Goal: Transaction & Acquisition: Register for event/course

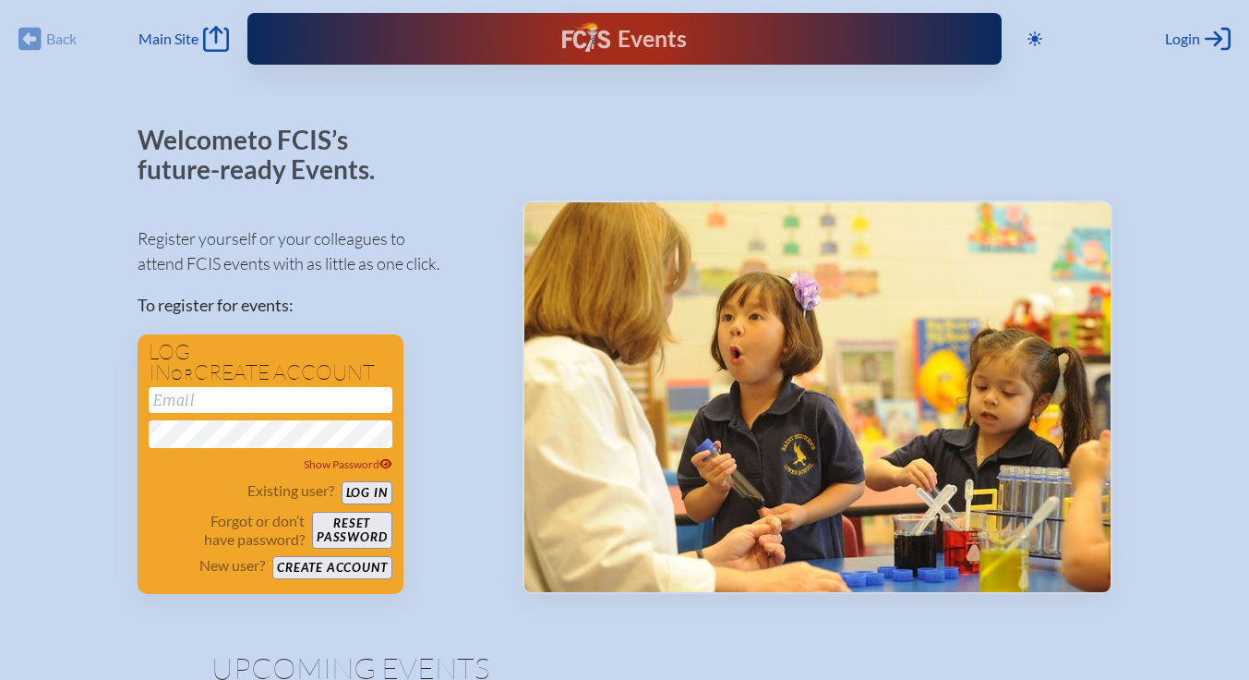
type input "[EMAIL_ADDRESS][DOMAIN_NAME]"
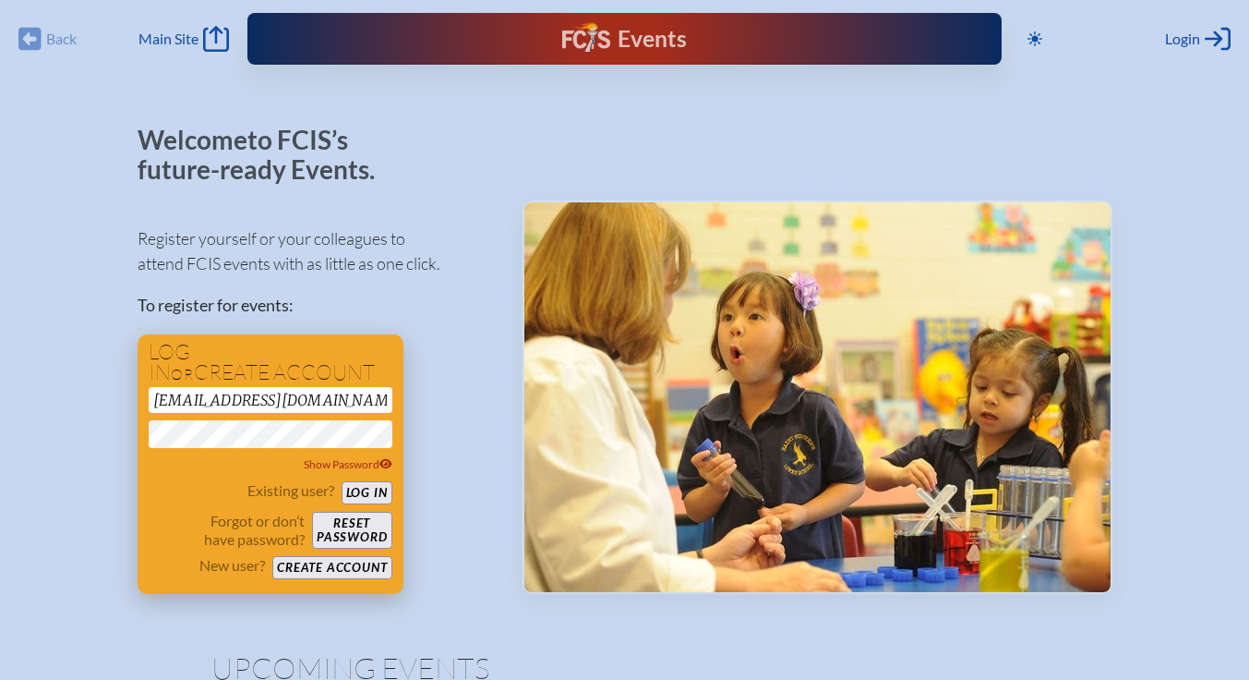
click at [359, 516] on button "Reset password" at bounding box center [351, 529] width 79 height 37
click at [374, 497] on button "Log in" at bounding box center [367, 492] width 51 height 23
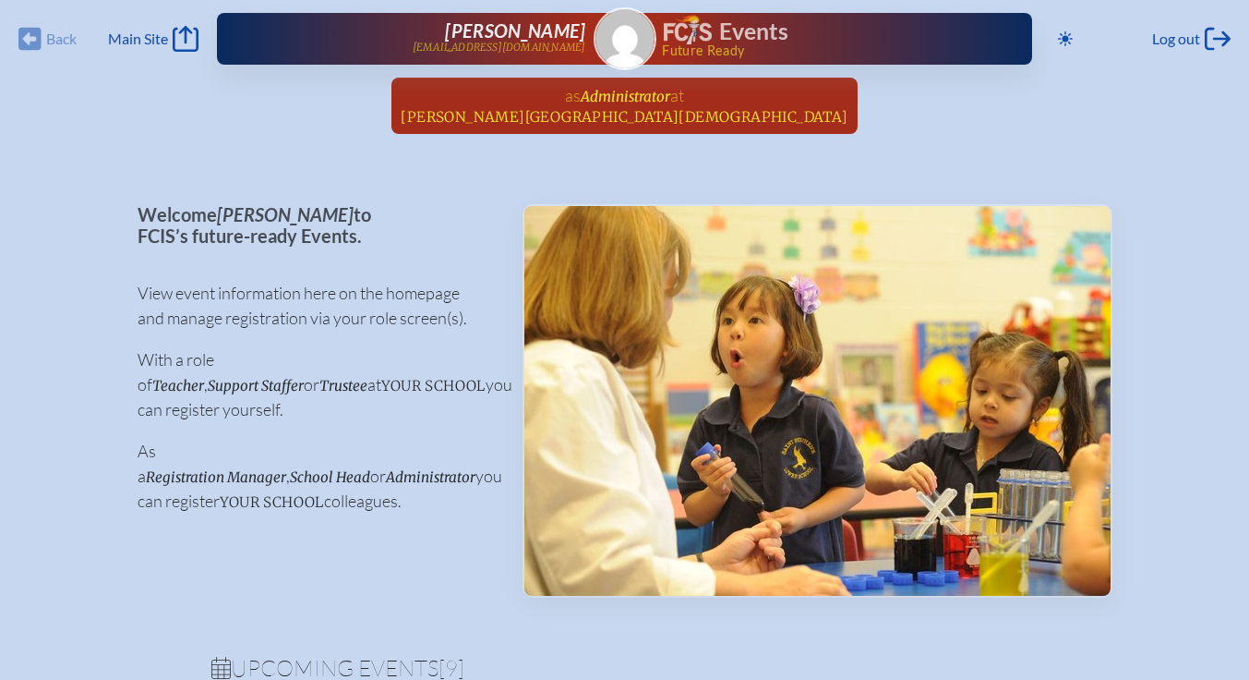
click at [654, 123] on span "Kendall Christian School" at bounding box center [624, 117] width 447 height 18
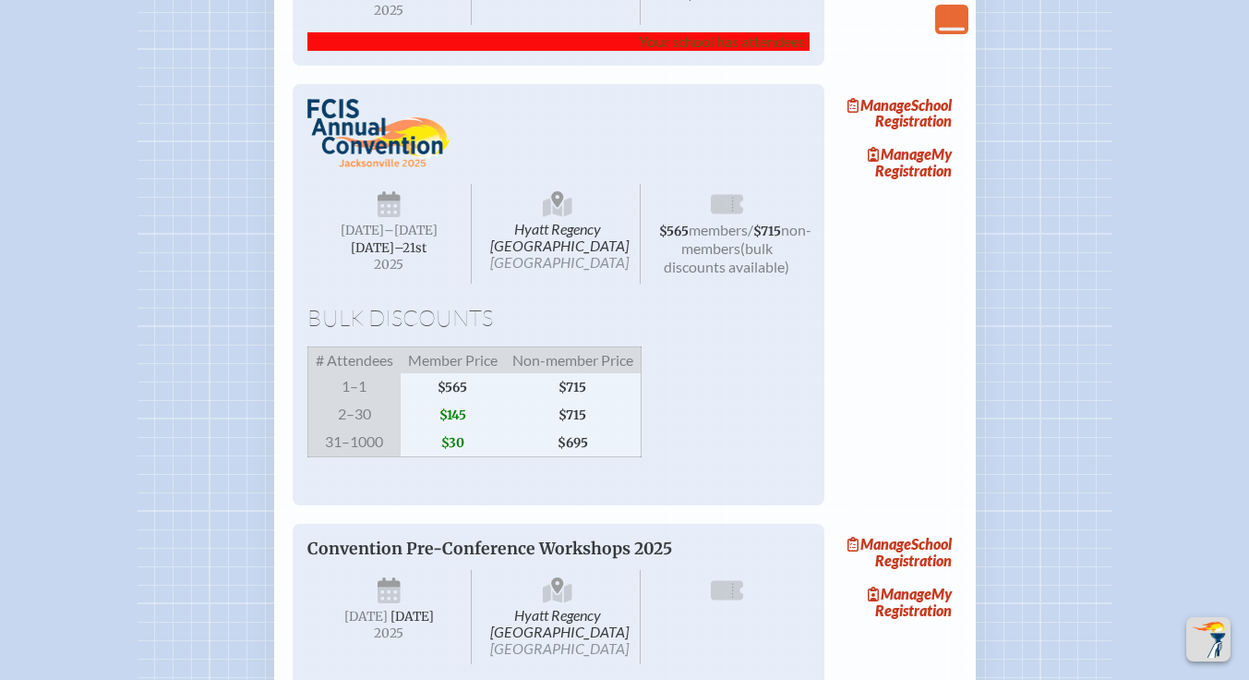
scroll to position [1368, 1]
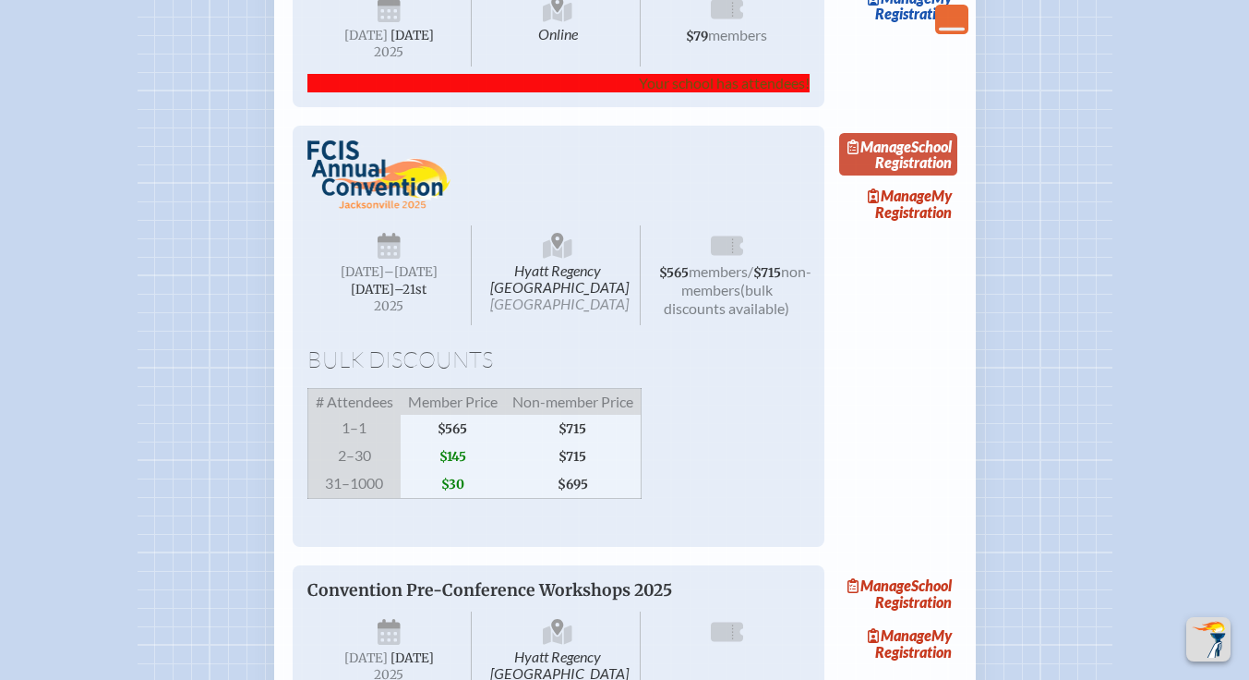
click at [928, 175] on link "Manage School Registration" at bounding box center [898, 154] width 118 height 42
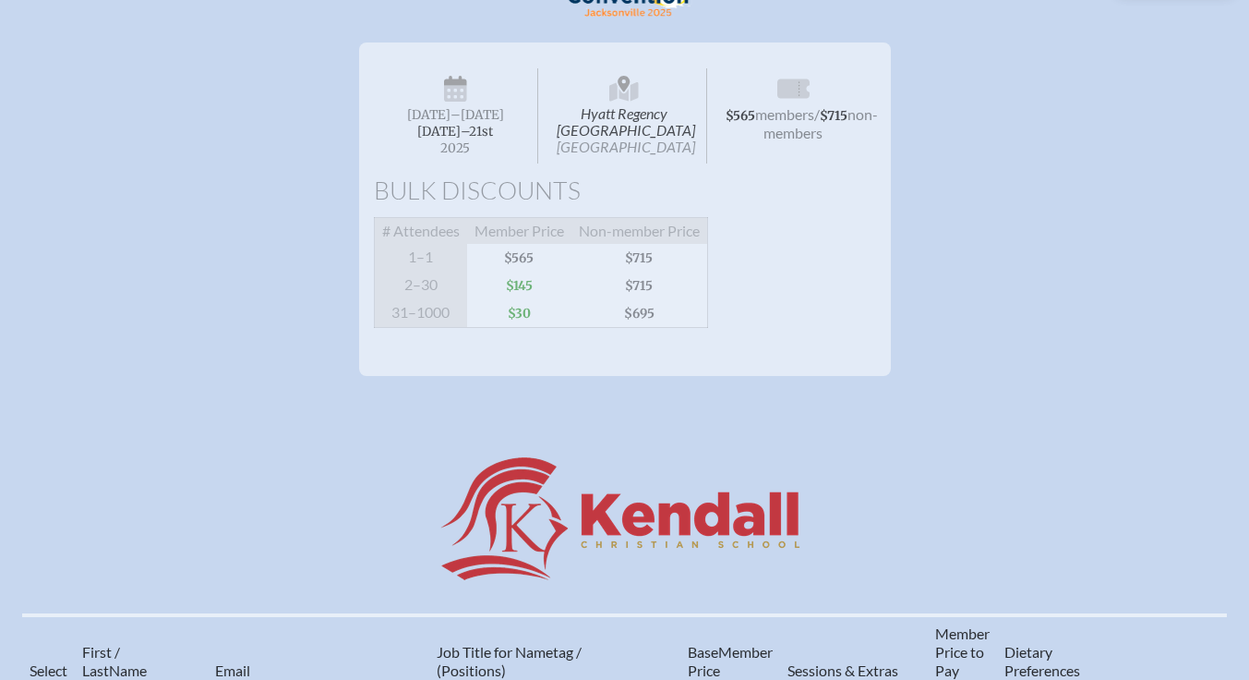
scroll to position [272, 0]
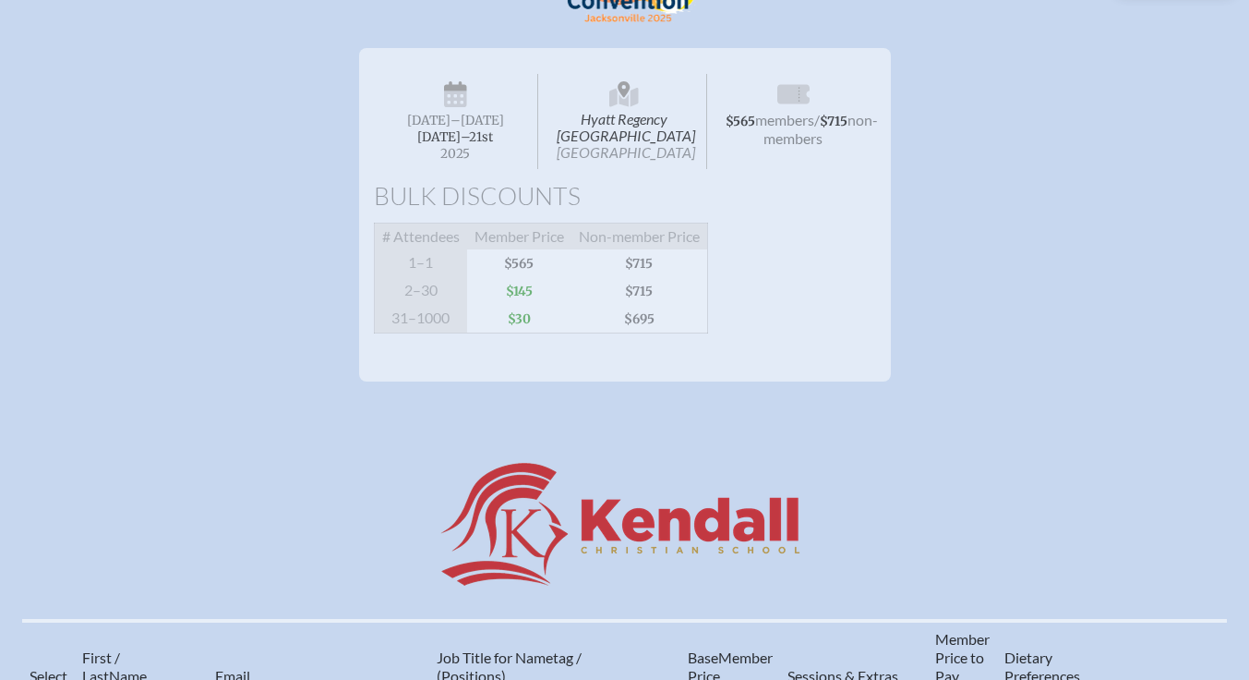
click at [823, 131] on span "non-members" at bounding box center [821, 129] width 114 height 36
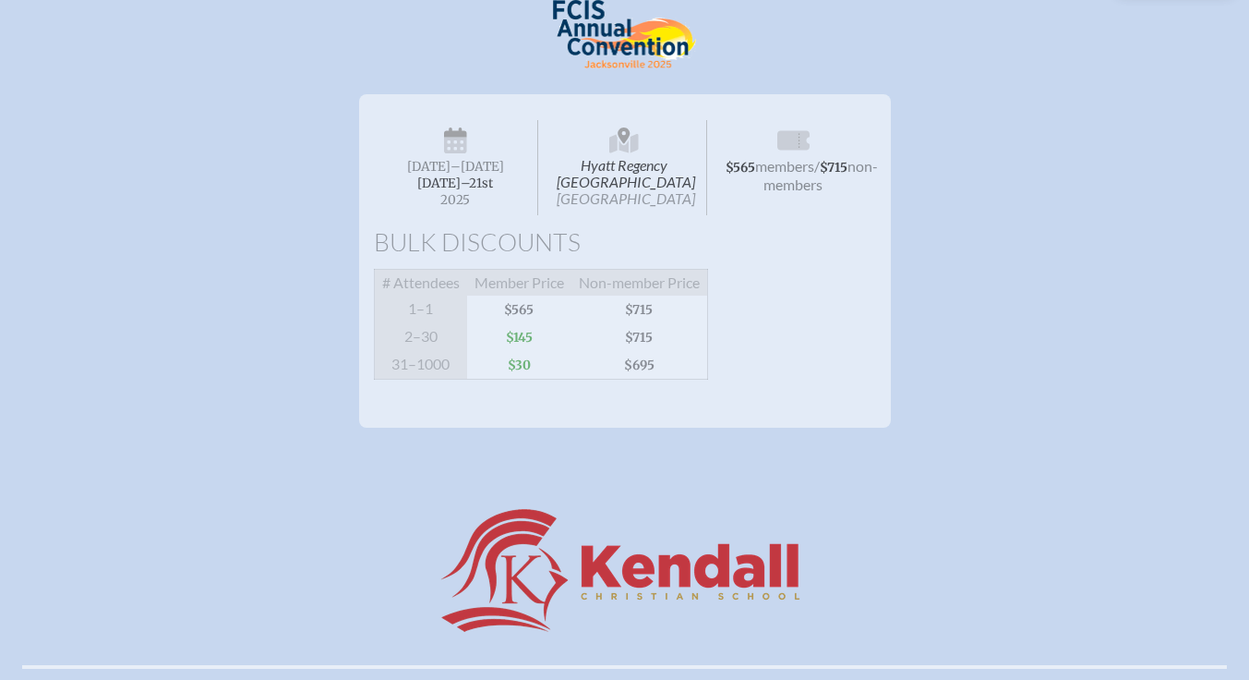
scroll to position [126, 0]
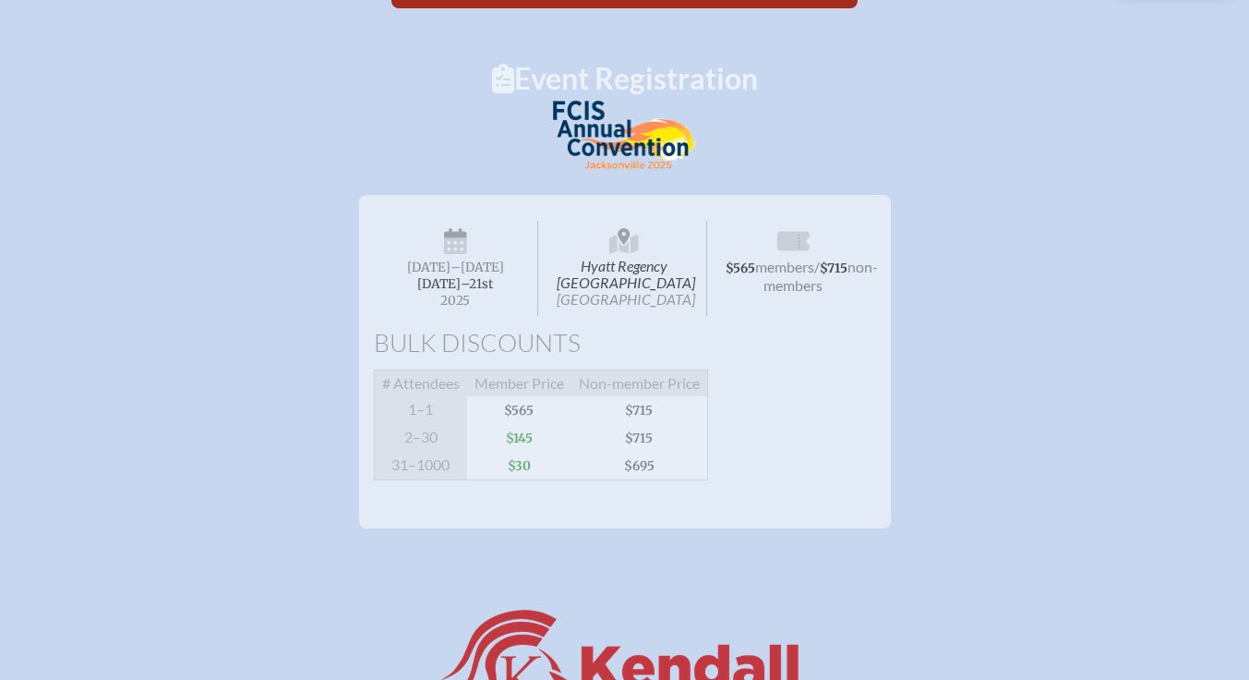
click at [526, 451] on span "$145" at bounding box center [519, 438] width 104 height 28
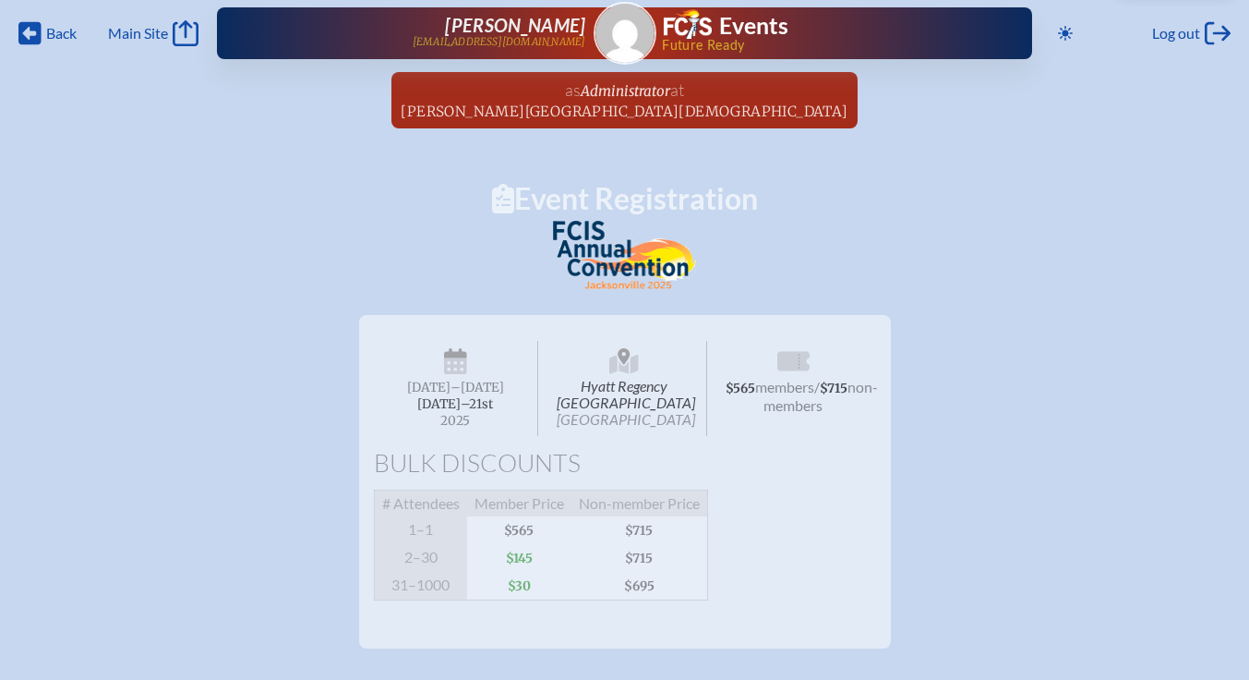
scroll to position [6, 0]
click at [631, 420] on span "Hyatt Regency Jacksonville Riverfront Jacksonville" at bounding box center [624, 388] width 165 height 95
click at [820, 396] on span "$715" at bounding box center [834, 388] width 28 height 16
click at [667, 90] on span "Administrator" at bounding box center [626, 91] width 90 height 18
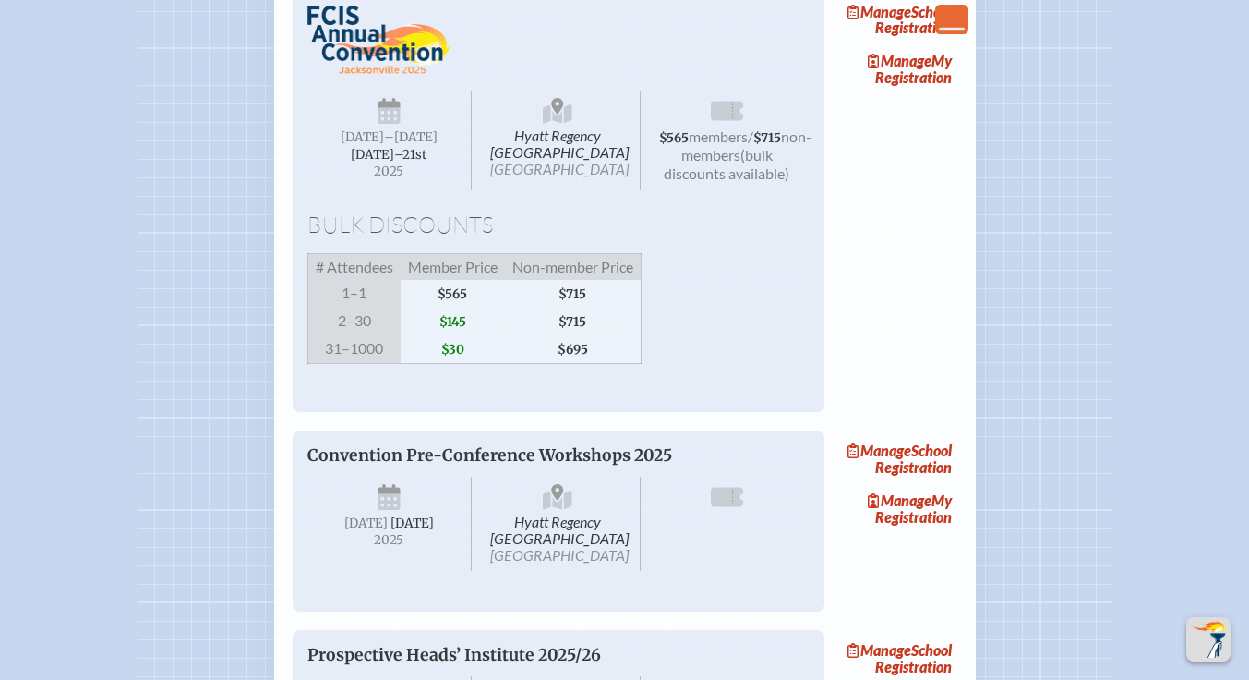
scroll to position [1503, 0]
click at [931, 41] on link "Manage School Registration" at bounding box center [898, 19] width 118 height 42
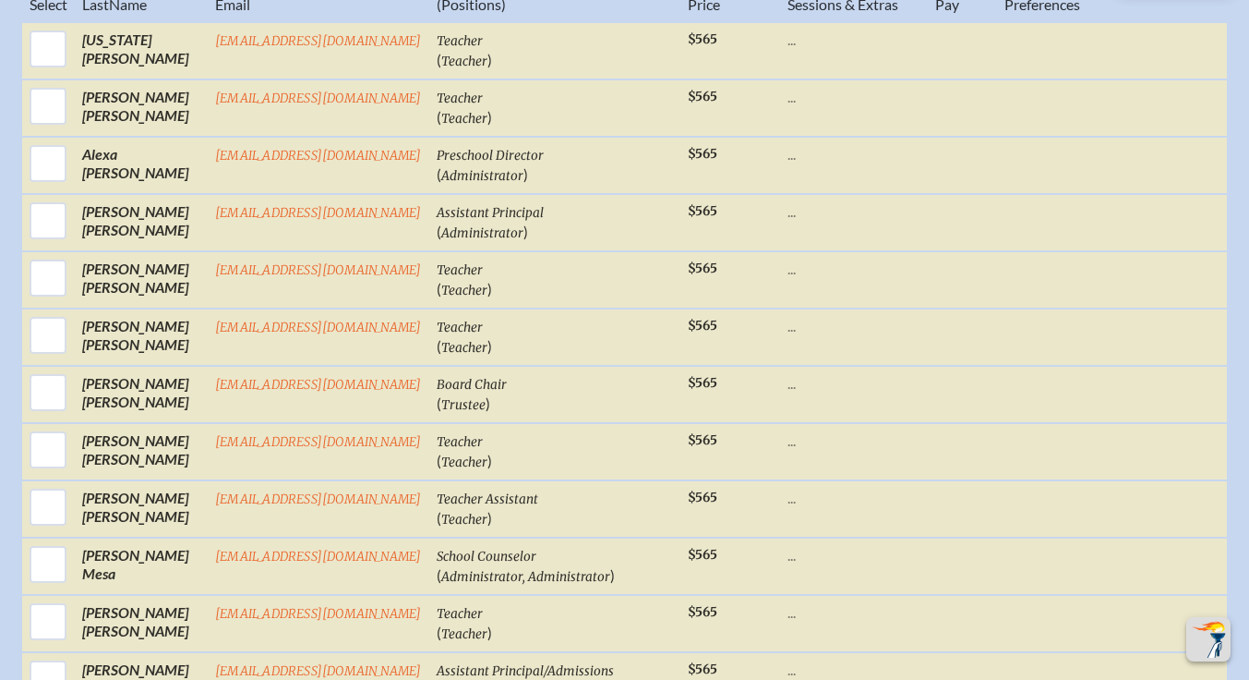
scroll to position [921, 0]
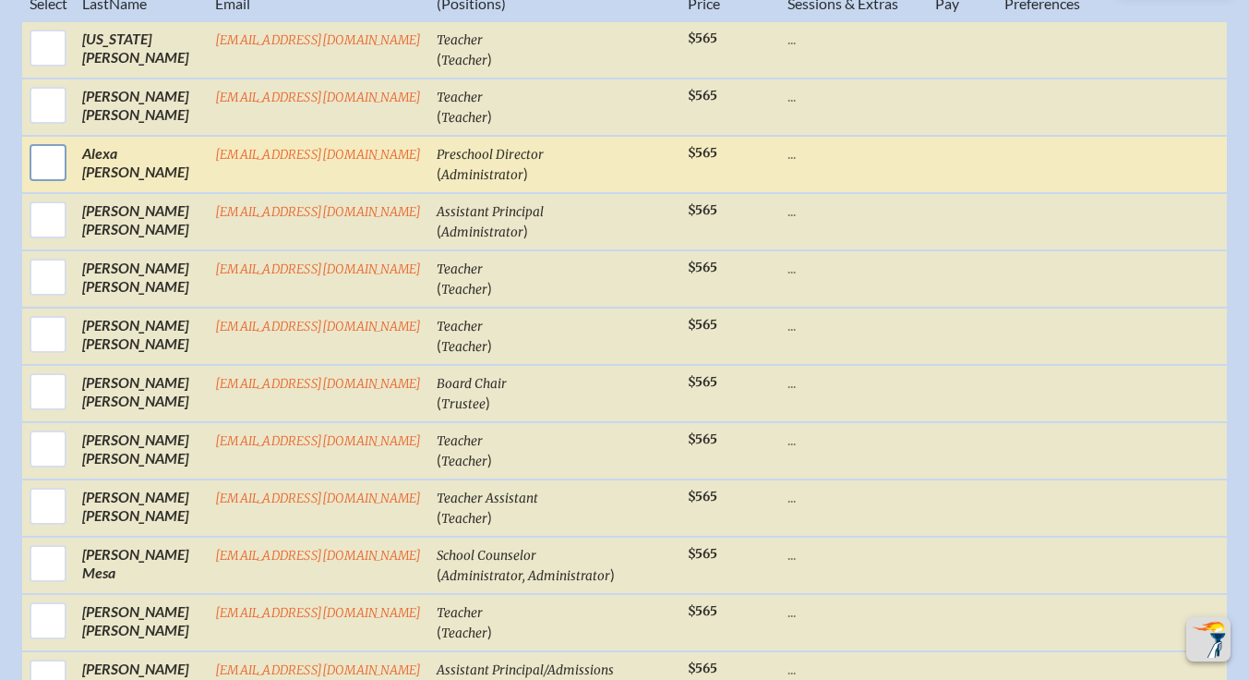
click at [51, 175] on input "checkbox" at bounding box center [48, 162] width 46 height 46
checkbox input "true"
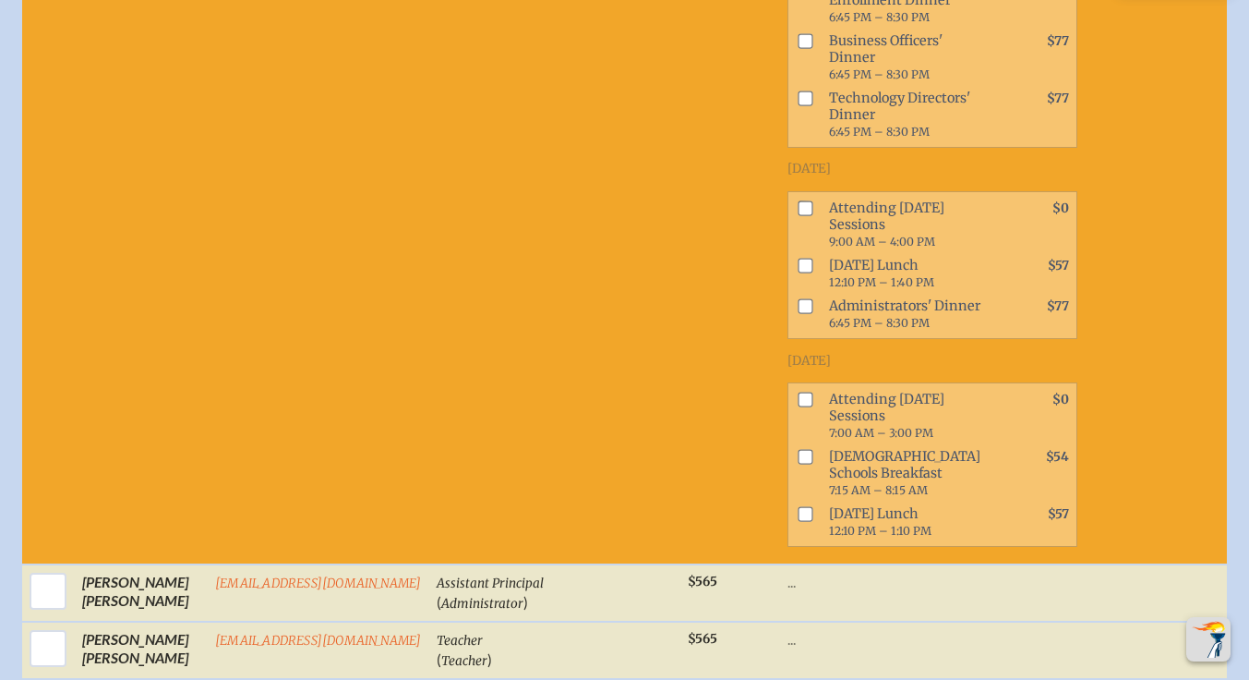
scroll to position [1682, 0]
click at [798, 215] on input "checkbox" at bounding box center [805, 207] width 15 height 15
checkbox input "true"
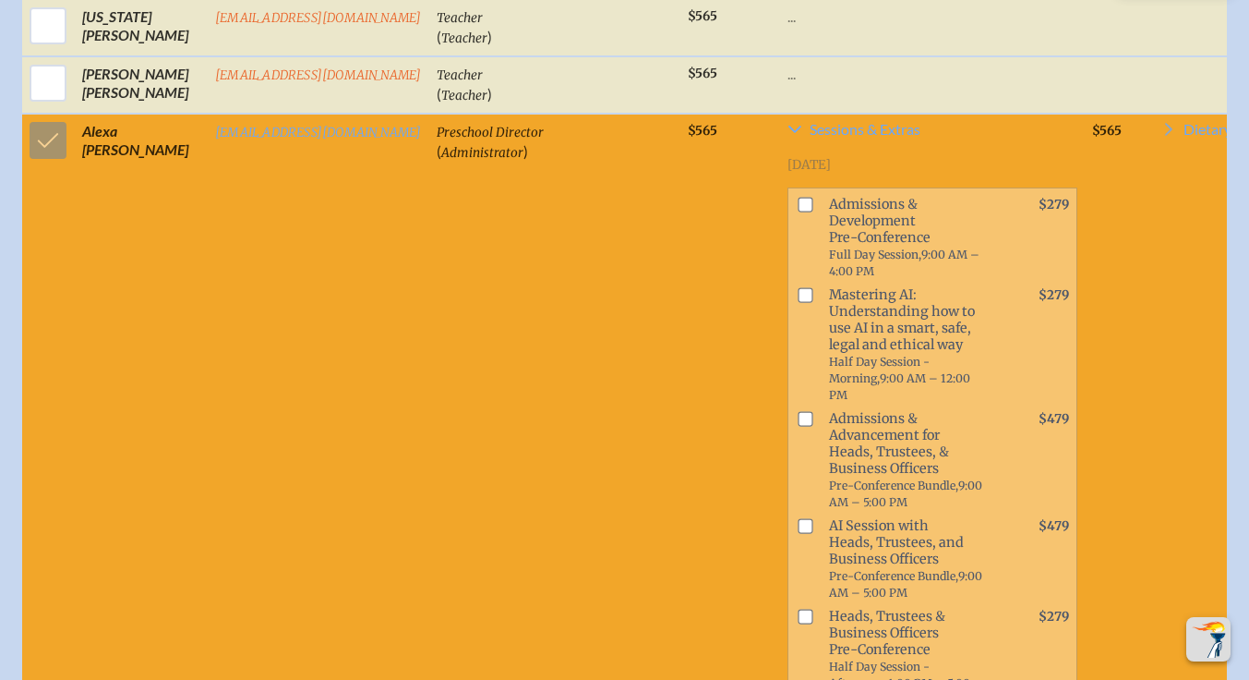
scroll to position [902, 0]
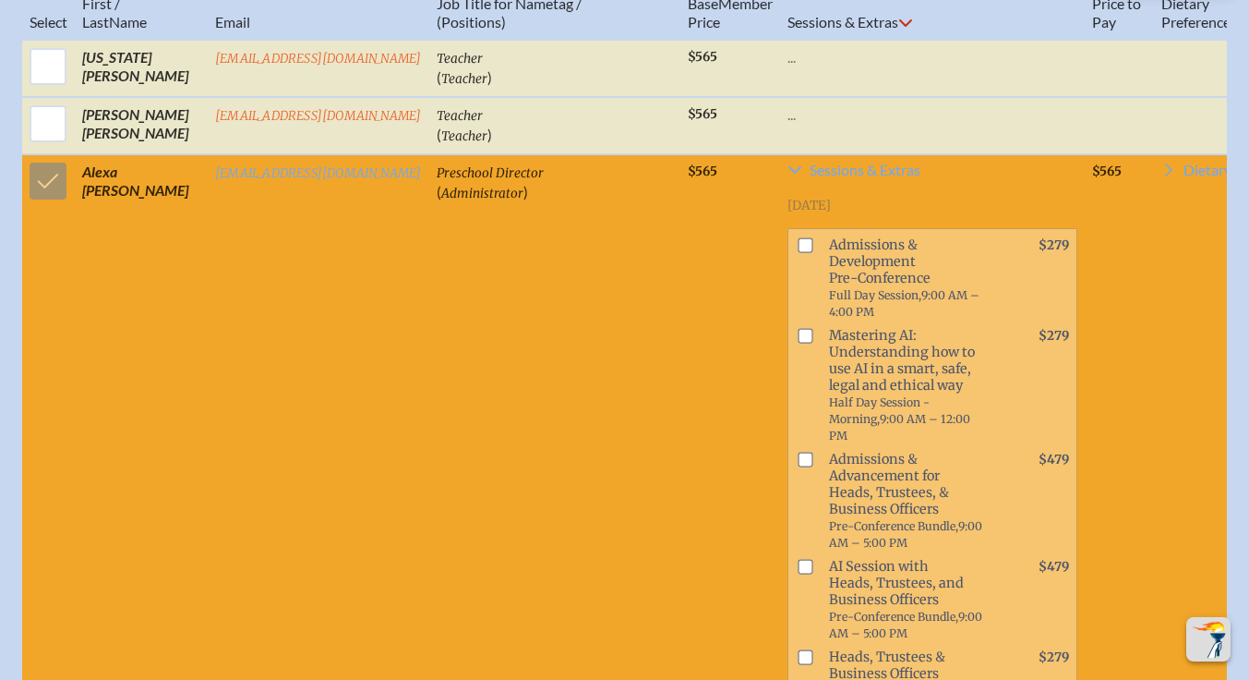
click at [798, 252] on input "checkbox" at bounding box center [805, 244] width 15 height 15
checkbox input "true"
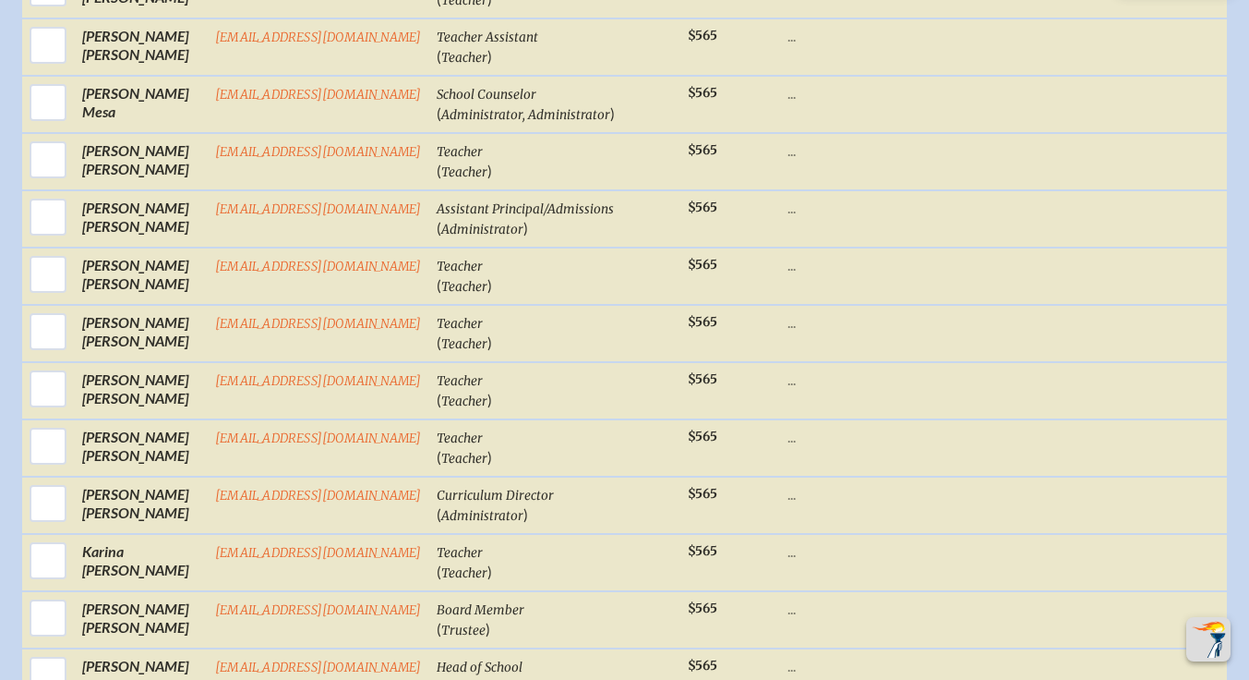
scroll to position [2509, 0]
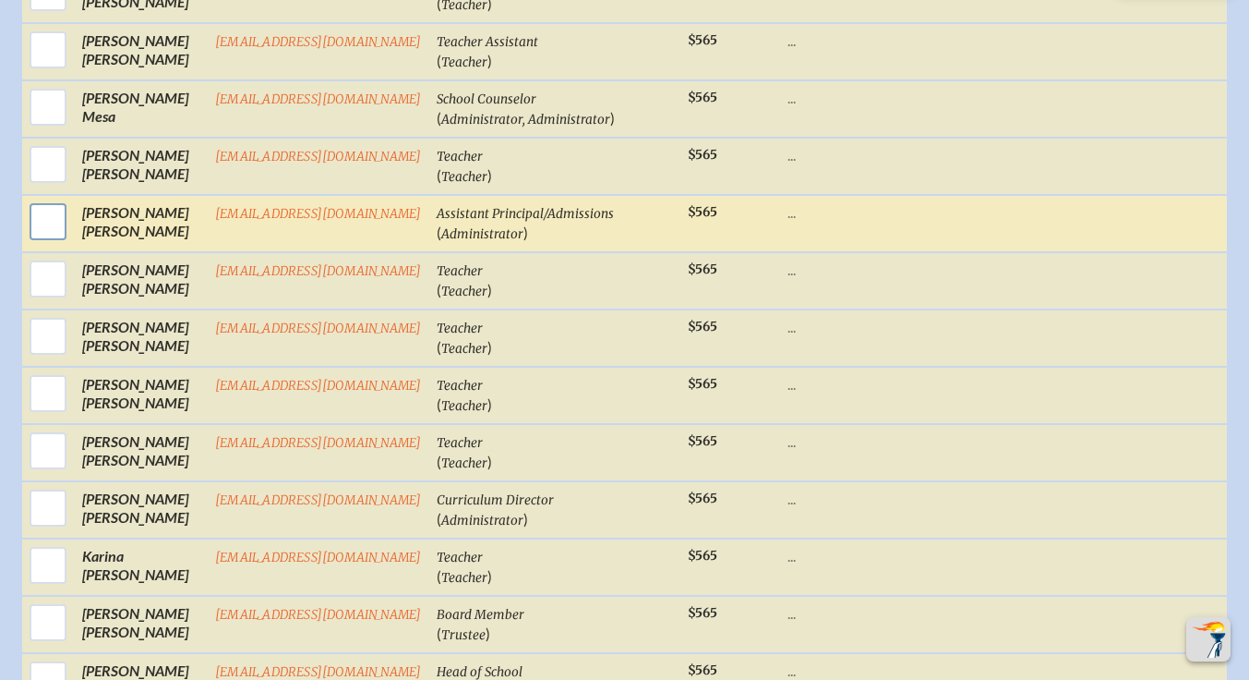
click at [45, 245] on input "checkbox" at bounding box center [48, 222] width 46 height 46
checkbox input "true"
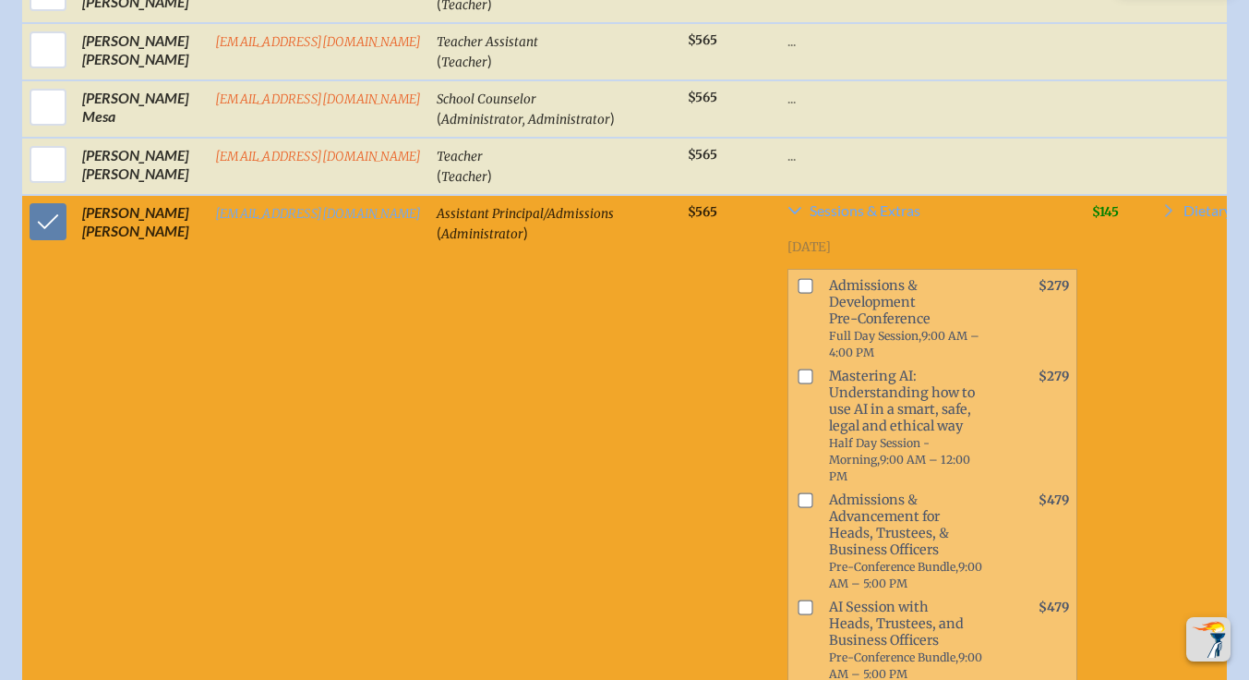
click at [798, 294] on input "checkbox" at bounding box center [805, 286] width 15 height 15
checkbox input "true"
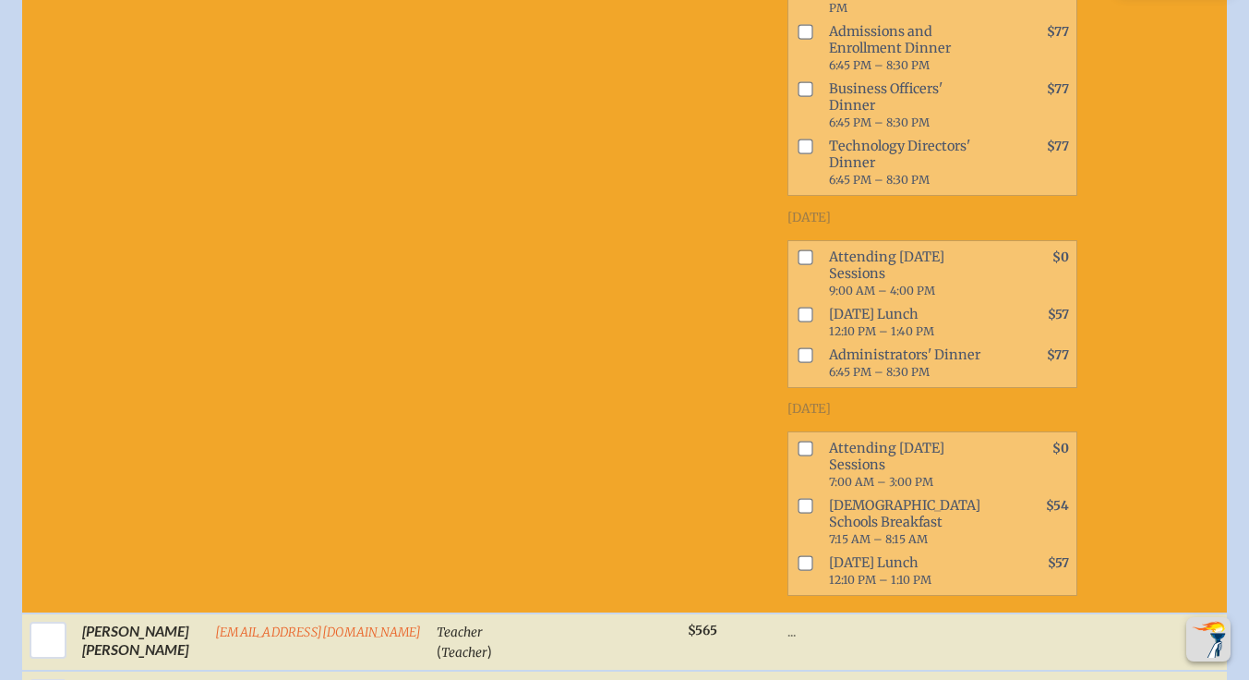
scroll to position [3317, 0]
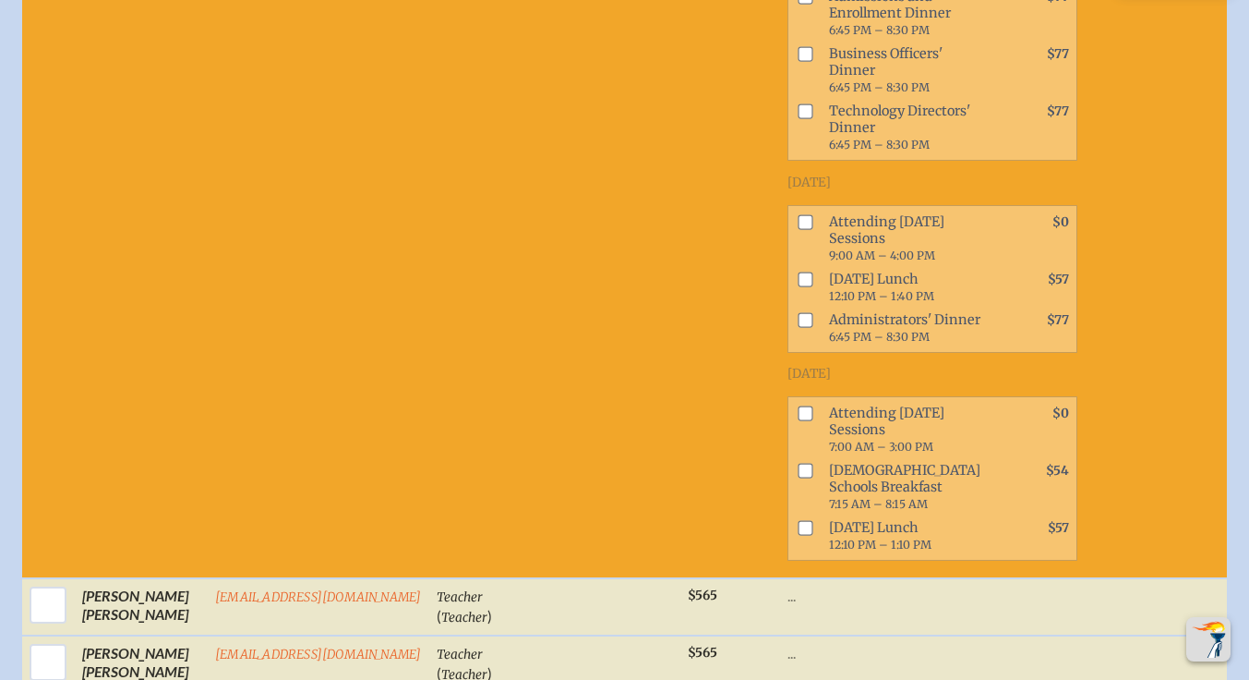
click at [798, 229] on input "checkbox" at bounding box center [805, 221] width 15 height 15
checkbox input "true"
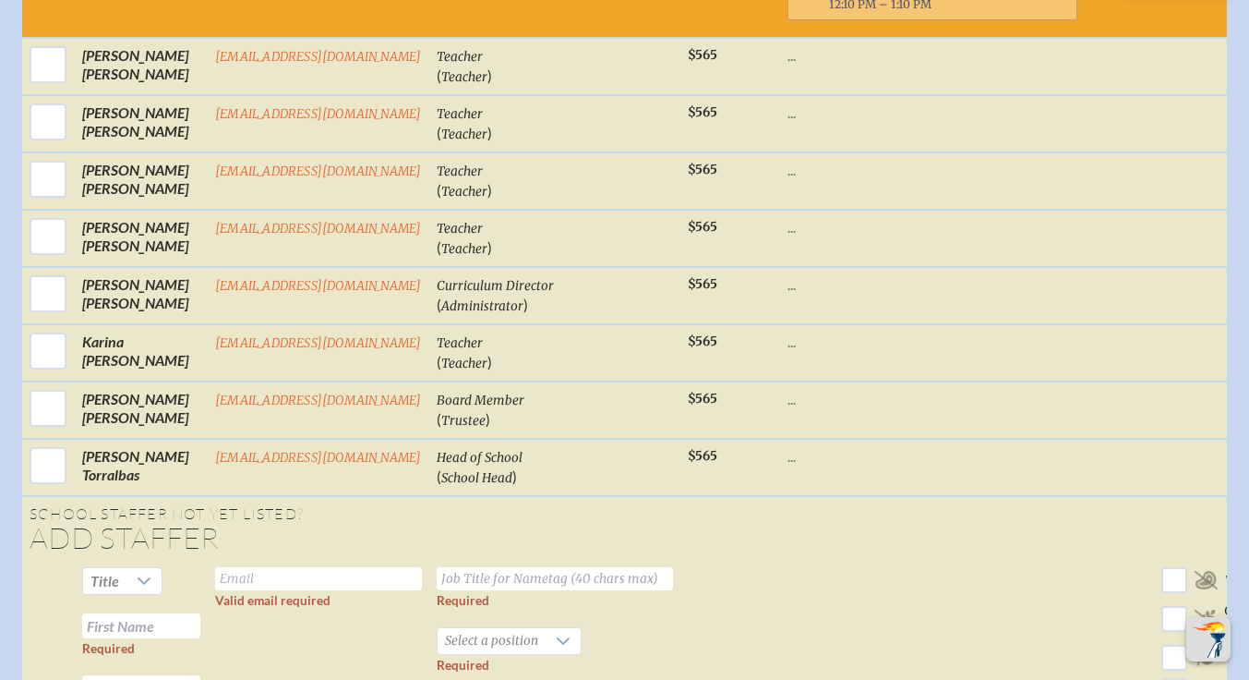
scroll to position [3858, 0]
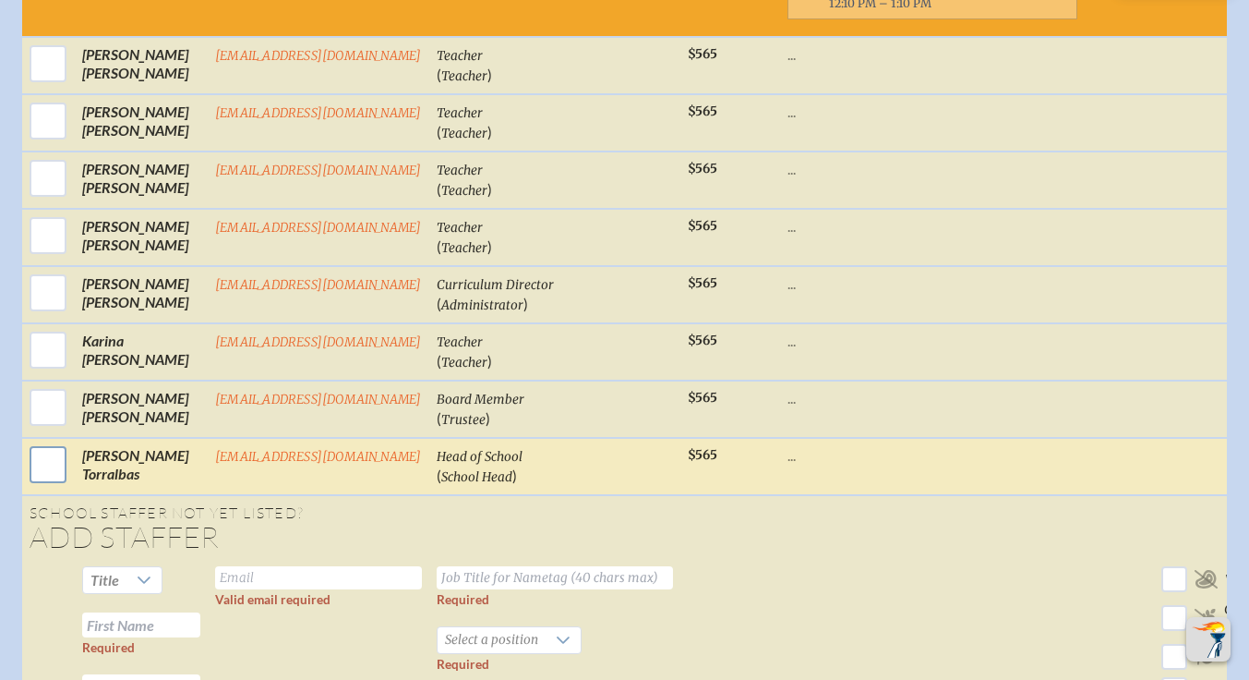
click at [35, 487] on input "checkbox" at bounding box center [48, 464] width 46 height 46
checkbox input "true"
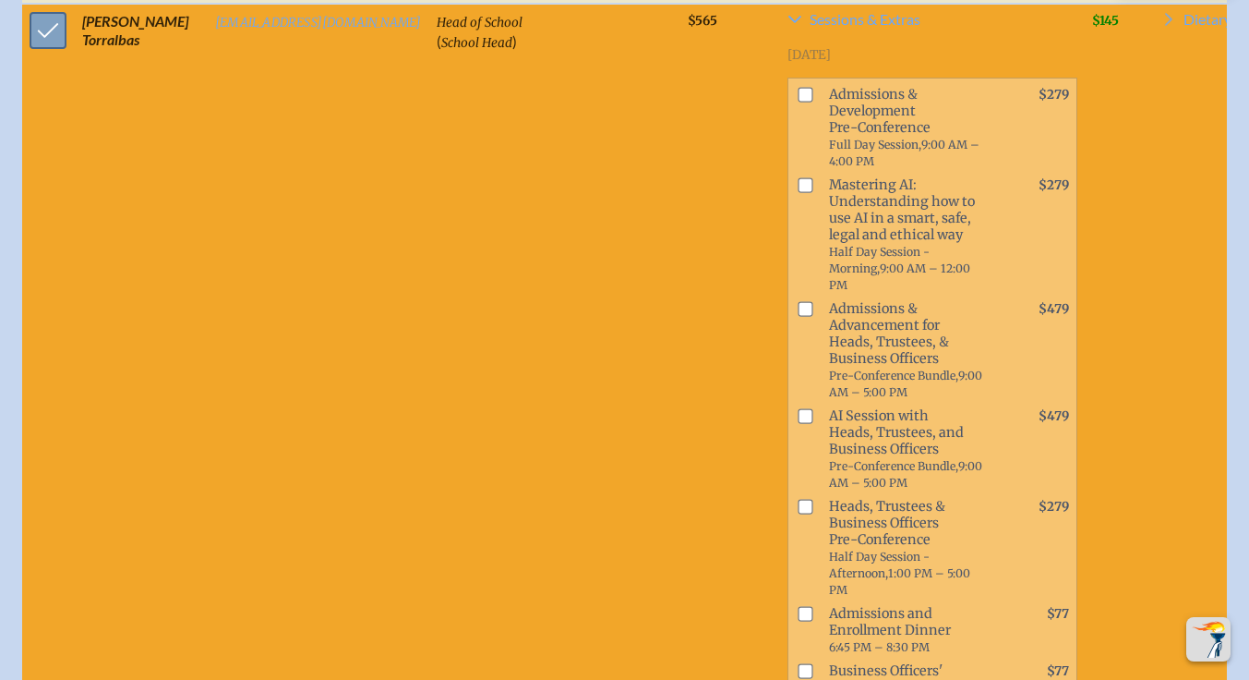
scroll to position [4288, 0]
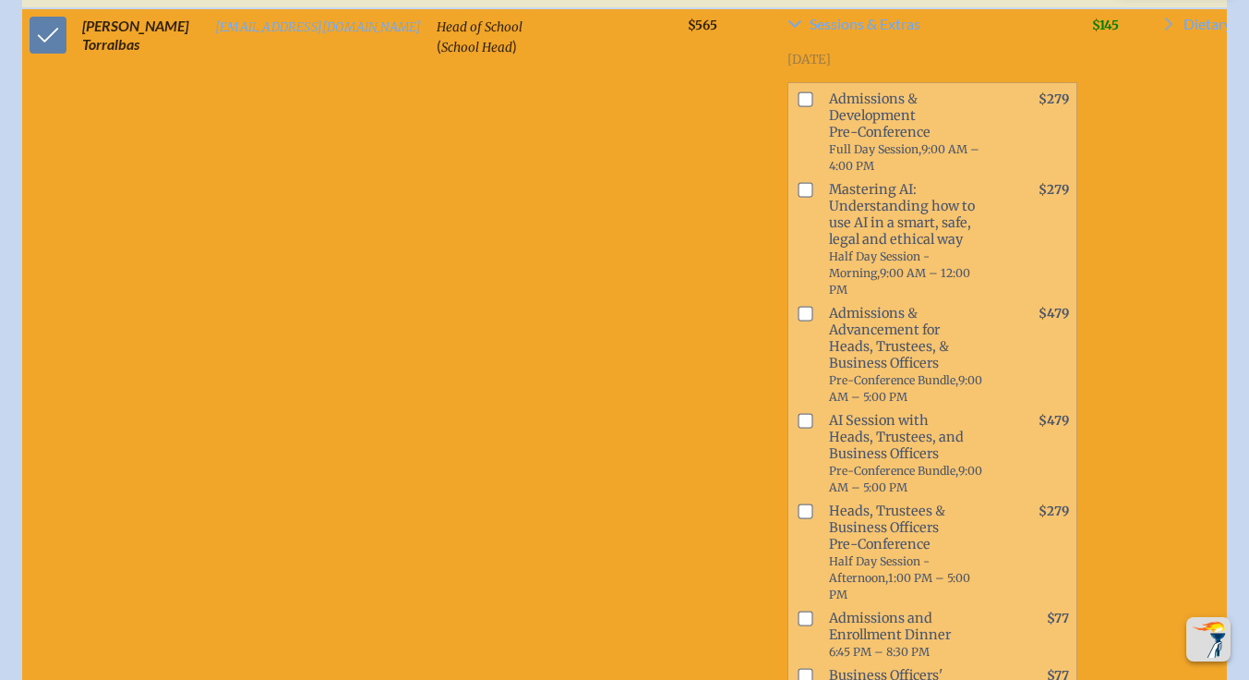
click at [798, 106] on input "checkbox" at bounding box center [805, 98] width 15 height 15
checkbox input "true"
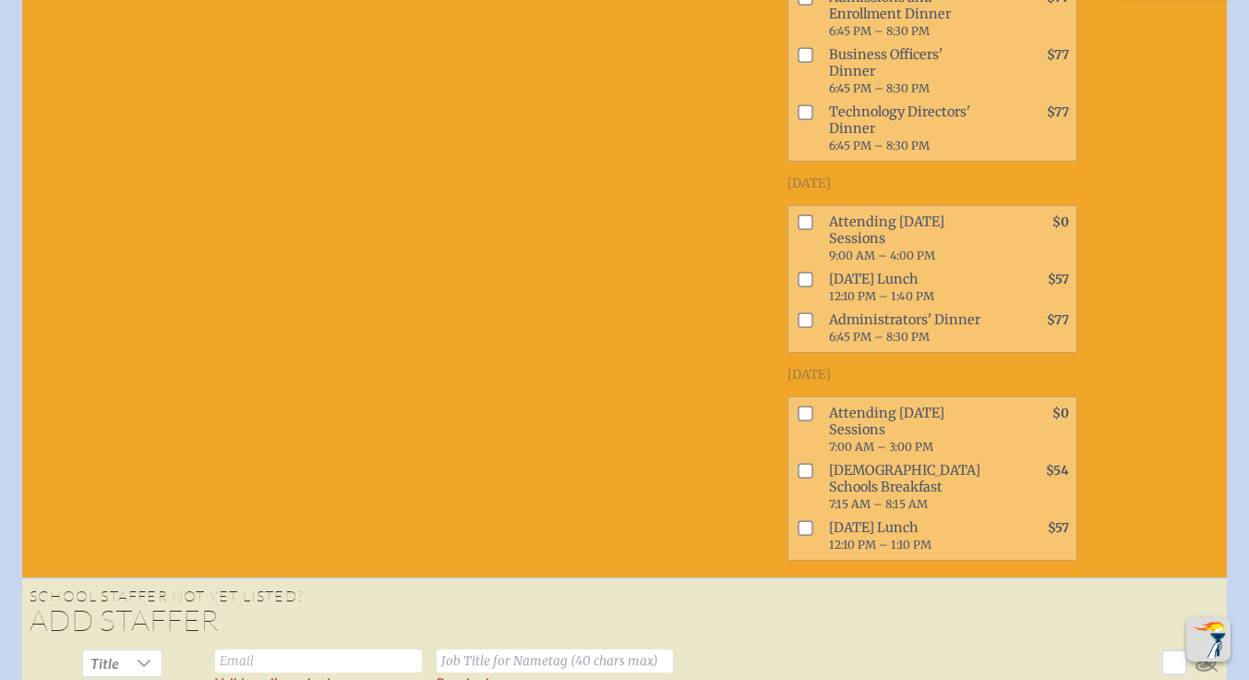
scroll to position [4982, 0]
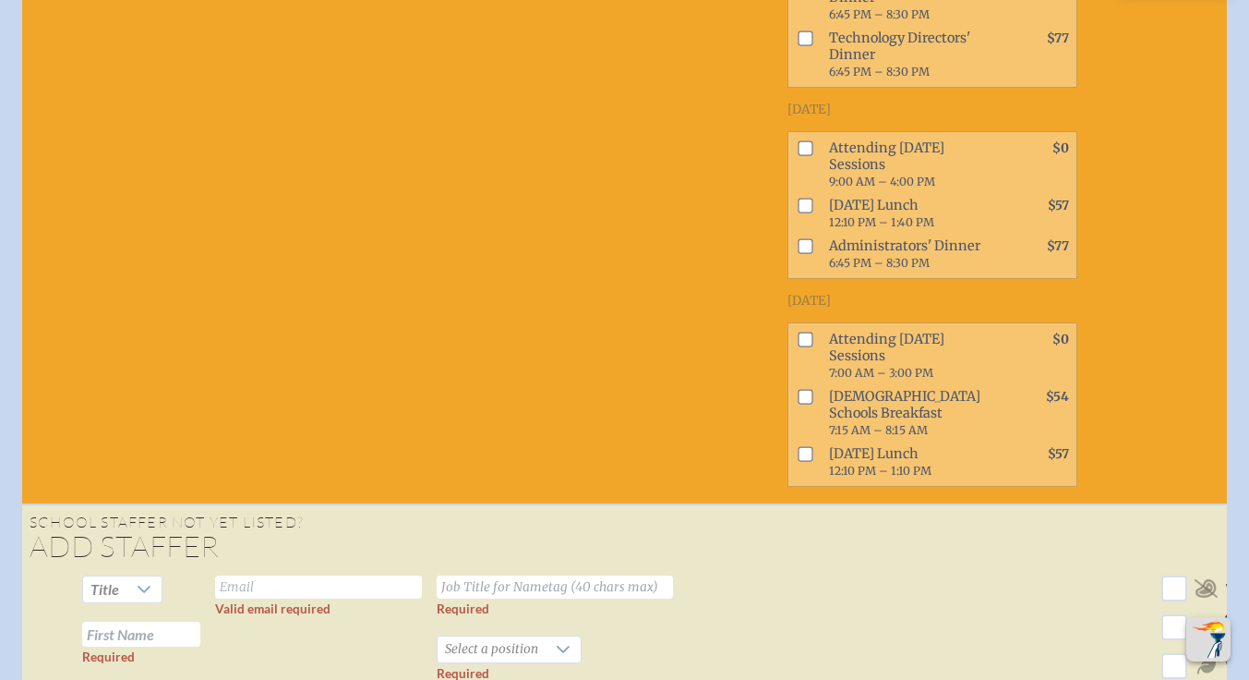
click at [798, 156] on input "checkbox" at bounding box center [805, 148] width 15 height 15
checkbox input "true"
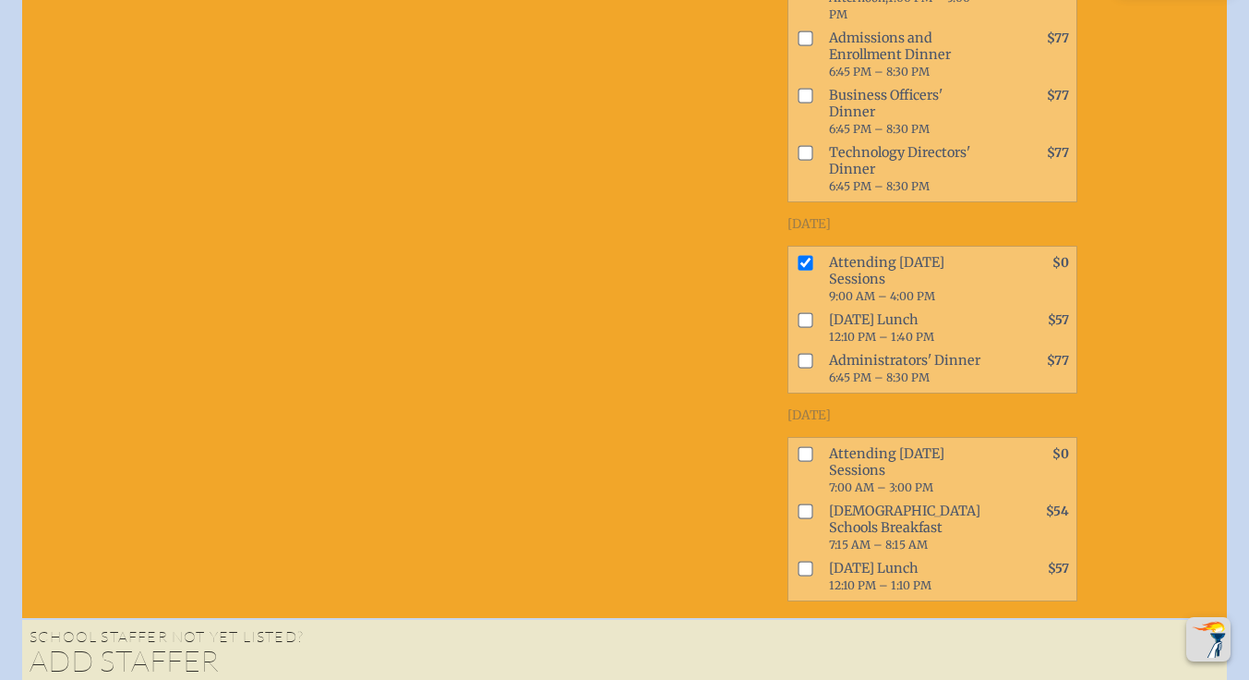
scroll to position [4875, 0]
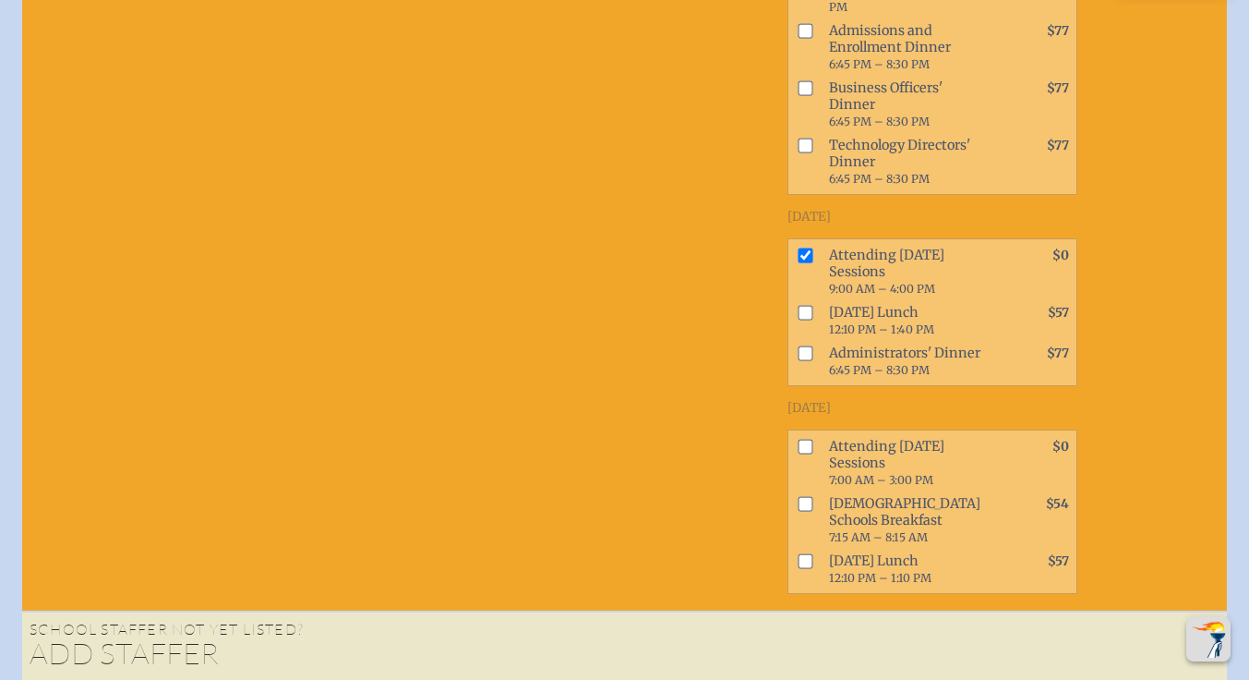
click at [798, 38] on input "checkbox" at bounding box center [805, 30] width 15 height 15
checkbox input "true"
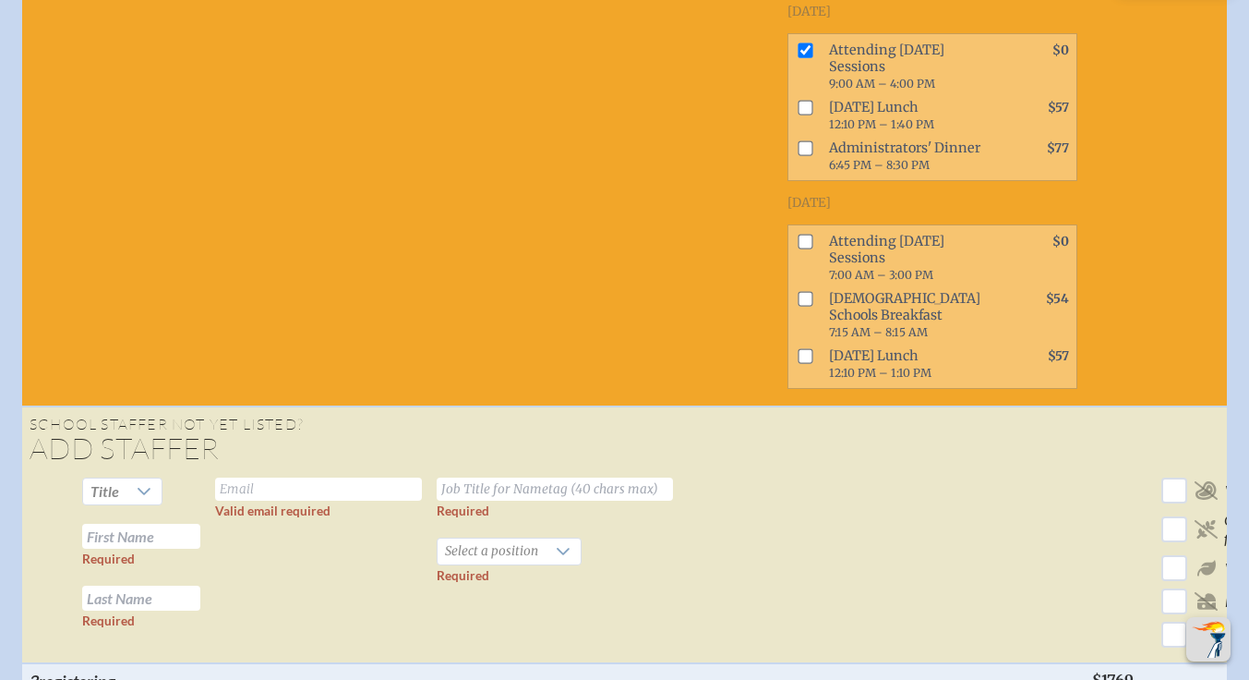
scroll to position [5091, 0]
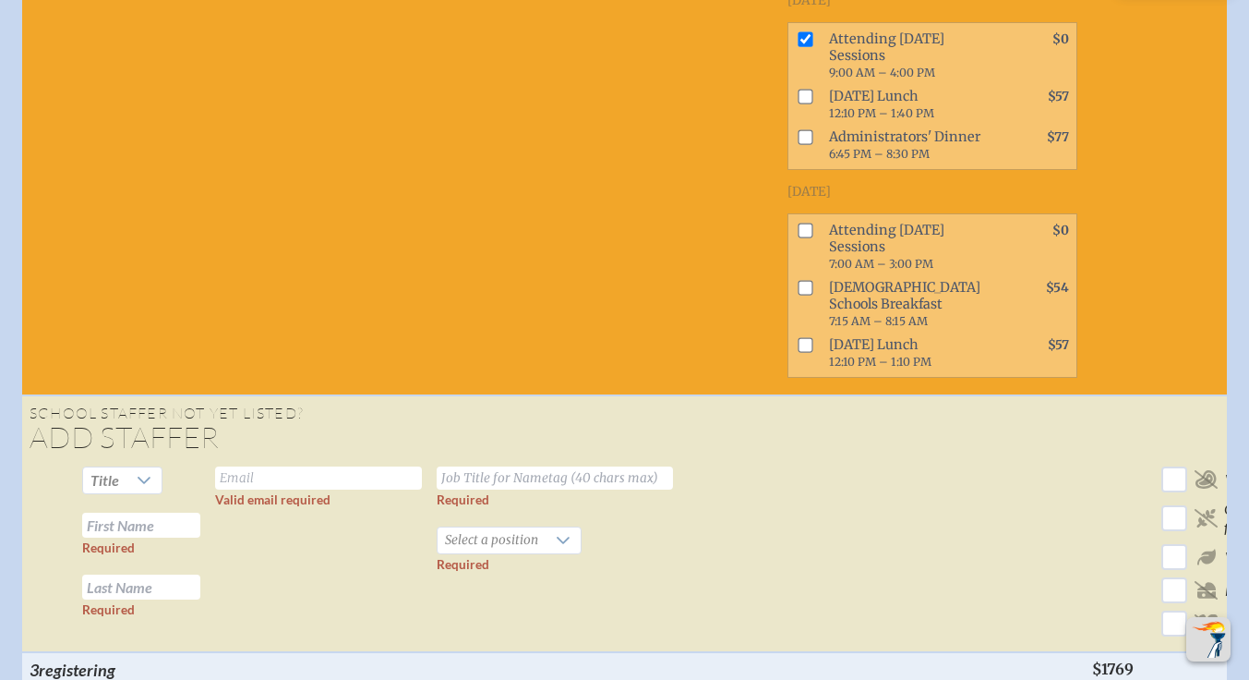
click at [798, 104] on input "checkbox" at bounding box center [805, 97] width 15 height 15
checkbox input "true"
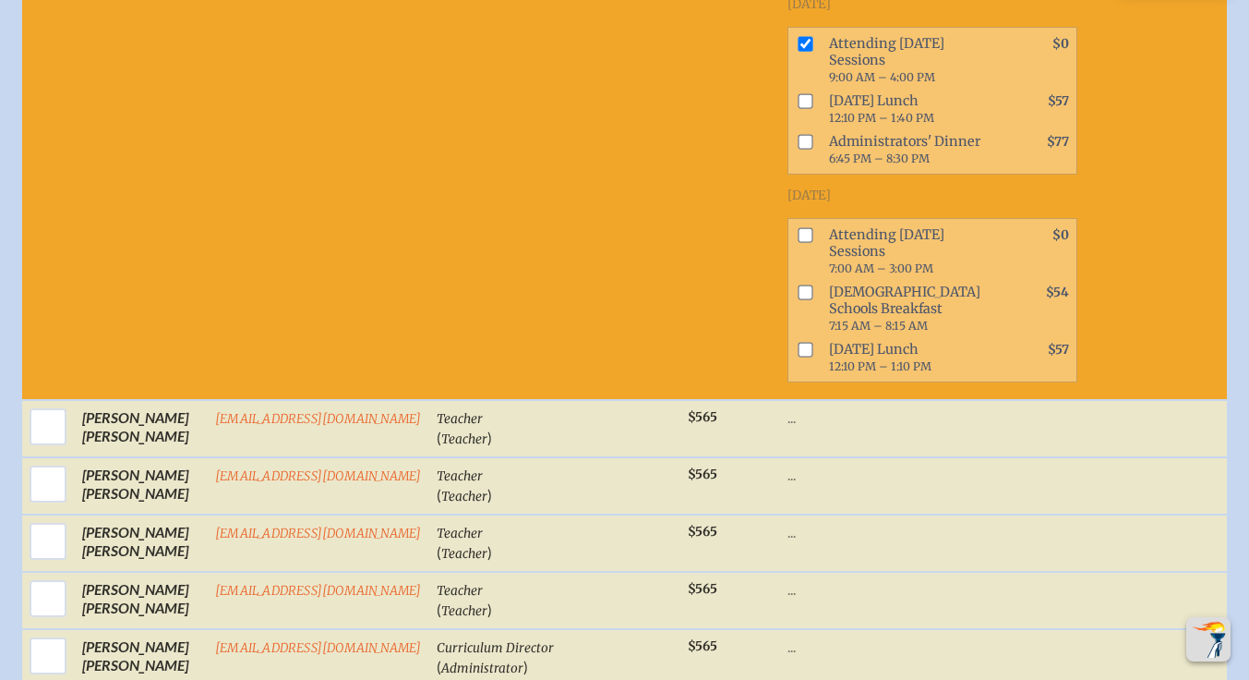
scroll to position [3492, 0]
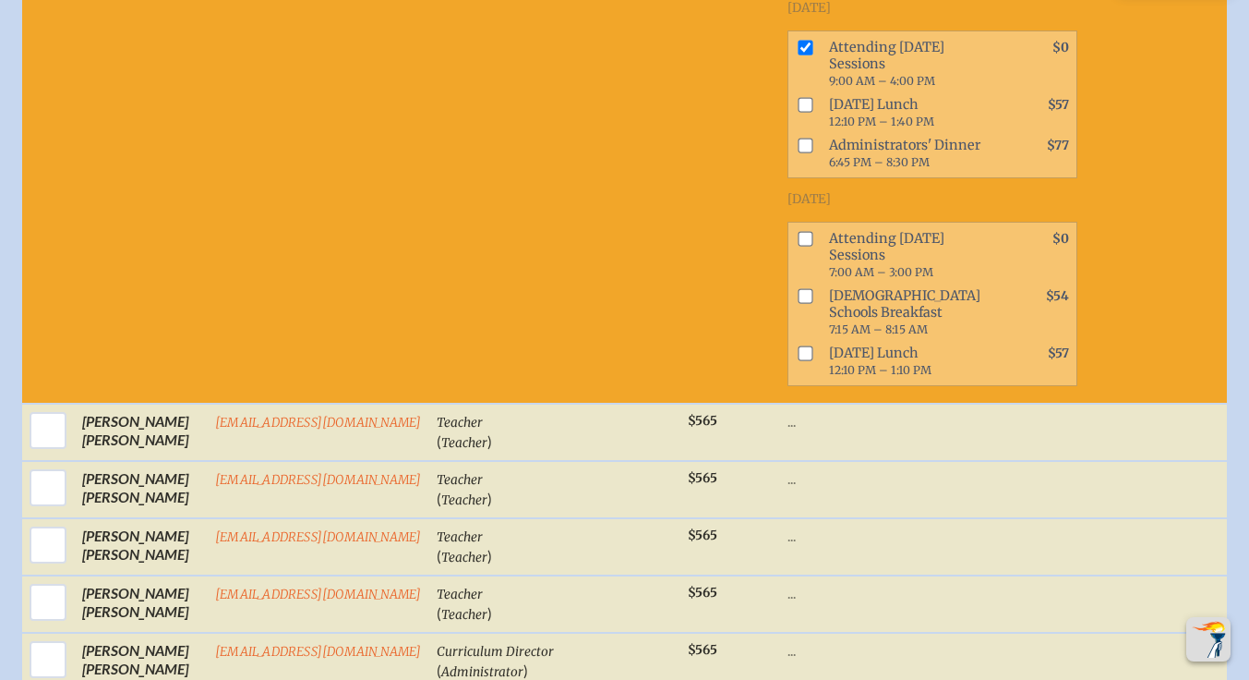
click at [798, 112] on input "checkbox" at bounding box center [805, 104] width 15 height 15
checkbox input "true"
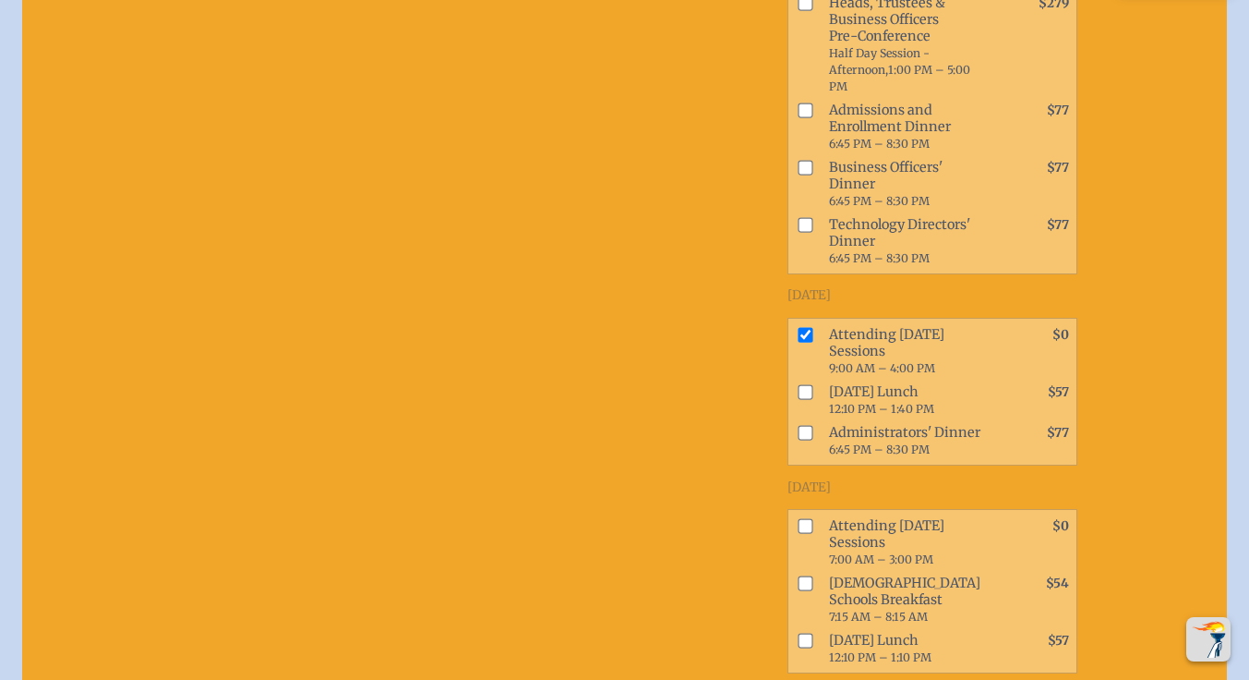
scroll to position [1552, 0]
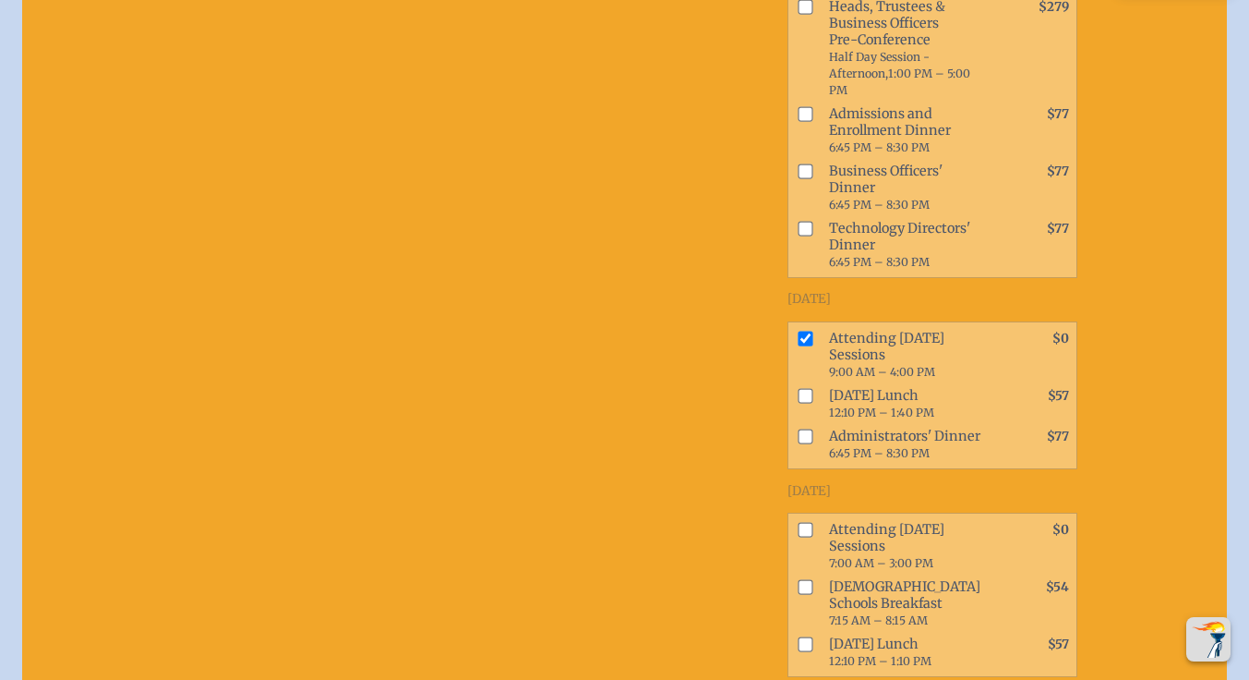
click at [798, 403] on input "checkbox" at bounding box center [805, 395] width 15 height 15
checkbox input "true"
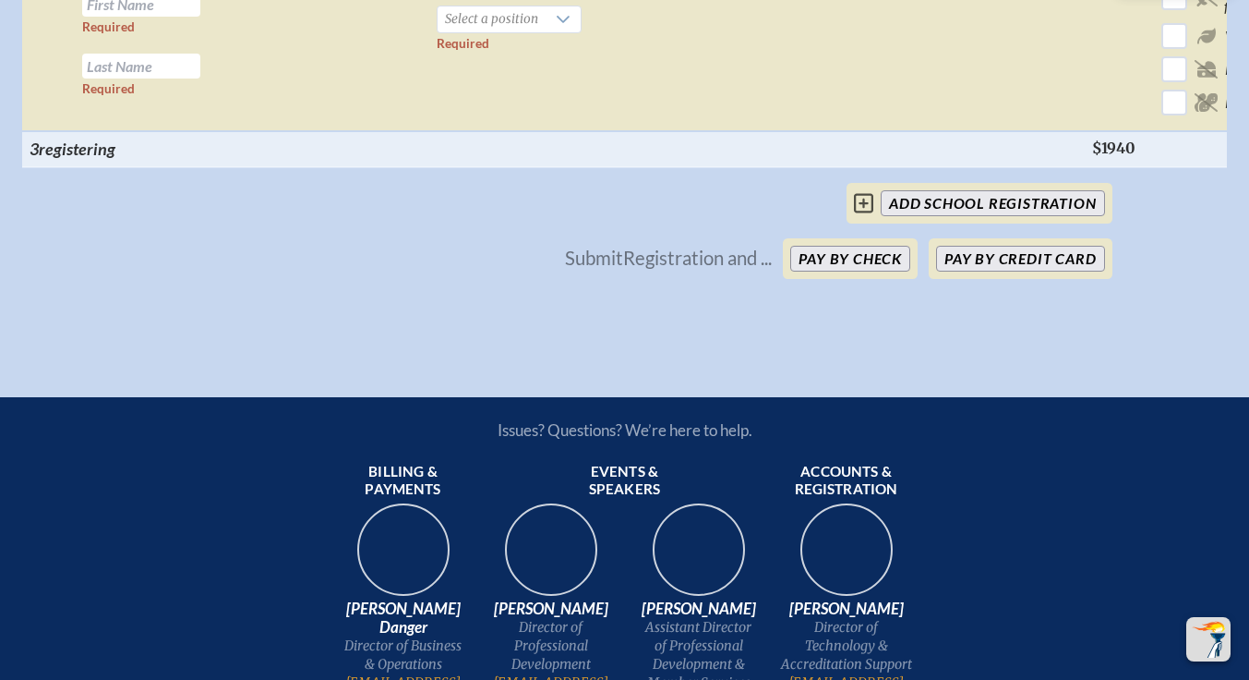
scroll to position [5616, 0]
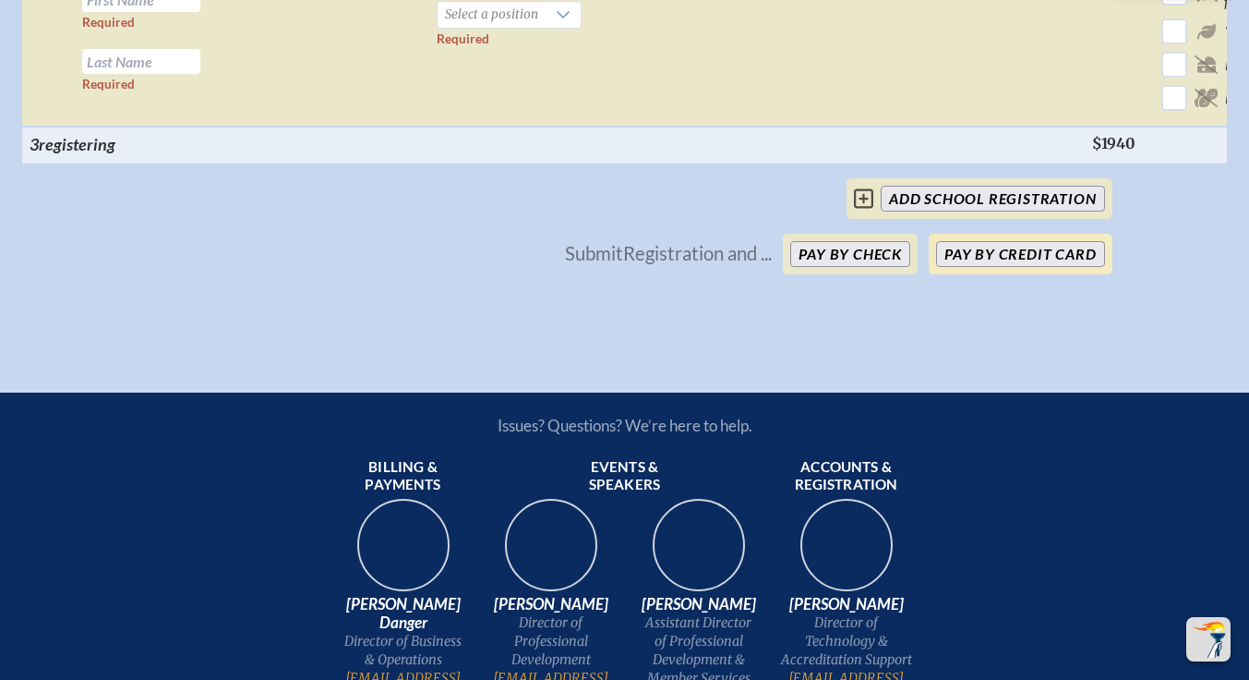
click at [1053, 267] on button "Pay by Credit Card" at bounding box center [1020, 254] width 168 height 26
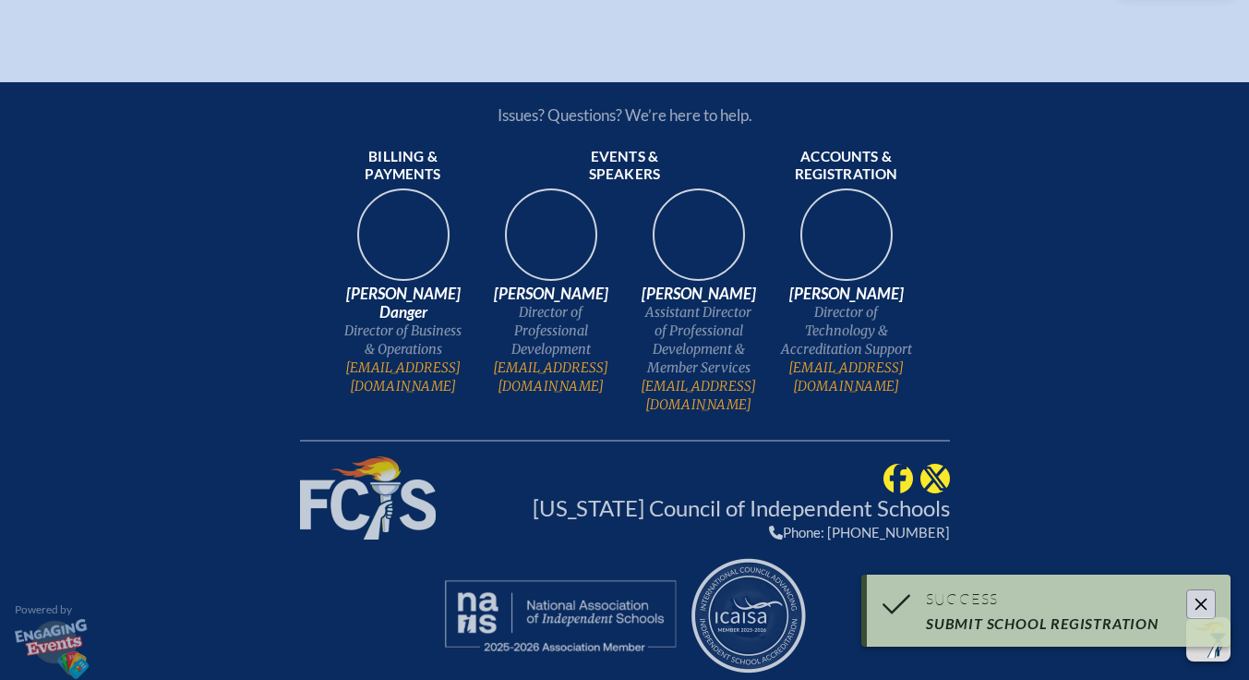
scroll to position [2506, 0]
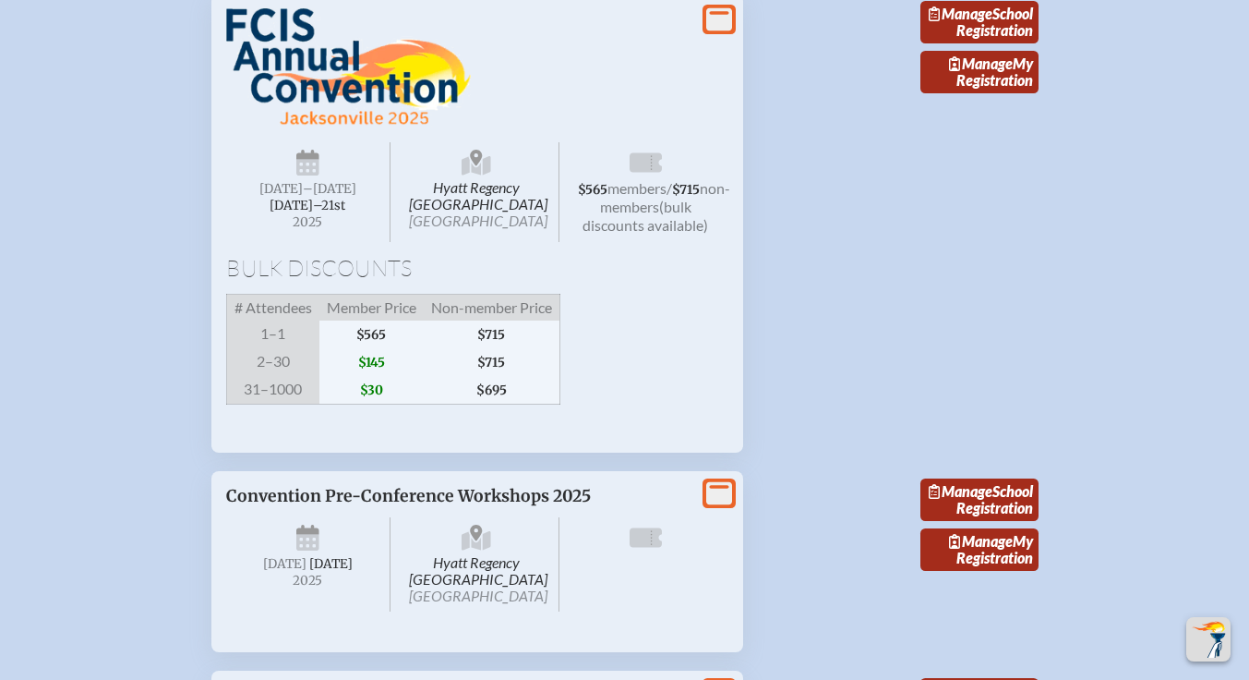
scroll to position [1900, 0]
click at [297, 212] on span "[DATE]–⁠21st" at bounding box center [308, 205] width 76 height 16
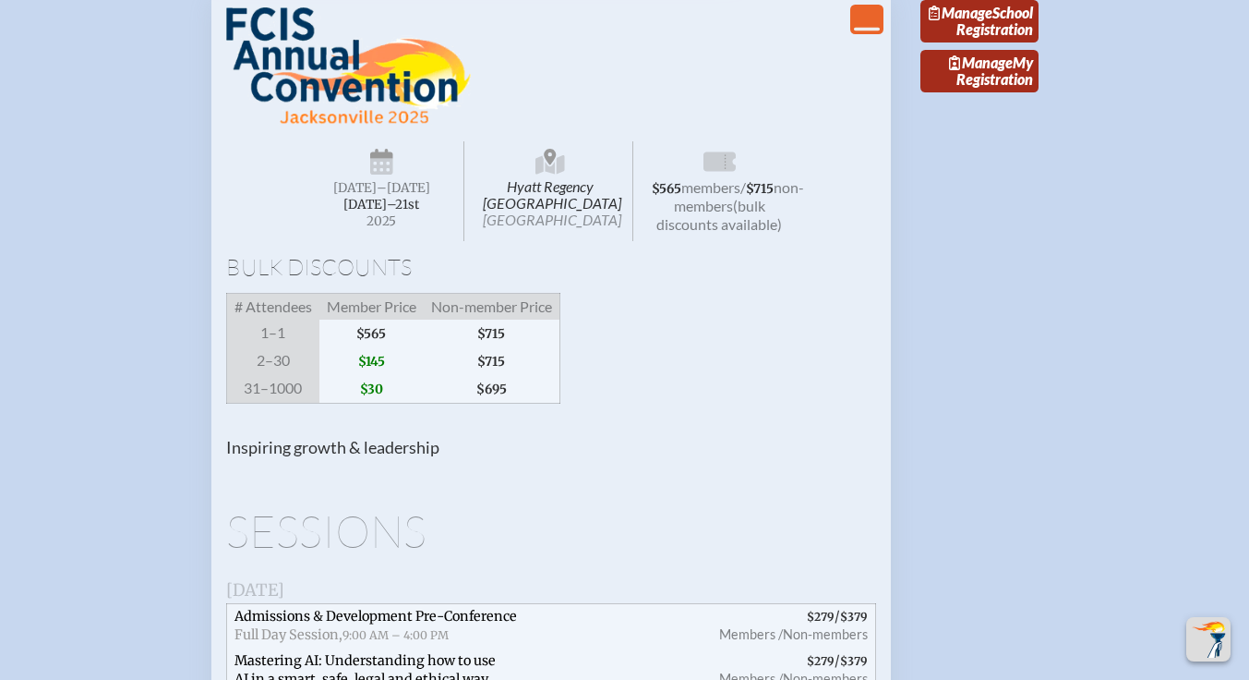
click at [395, 228] on span "2025" at bounding box center [382, 221] width 135 height 14
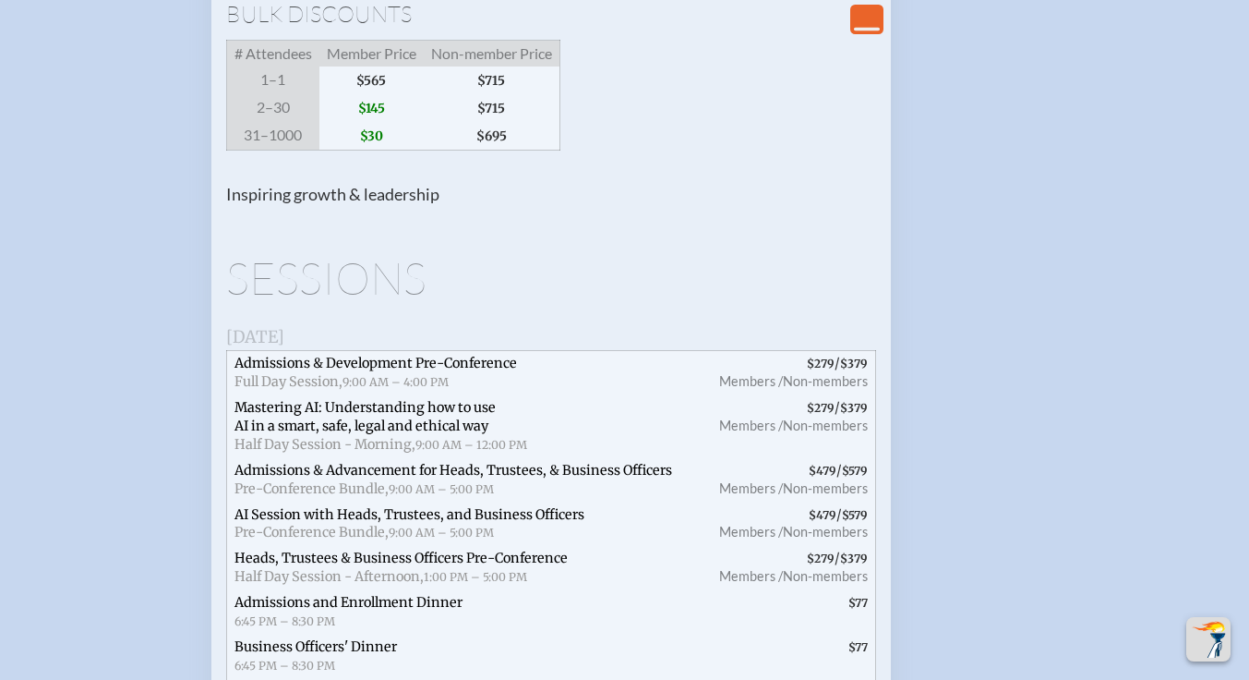
scroll to position [2207, 0]
